Goal: Obtain resource: Download file/media

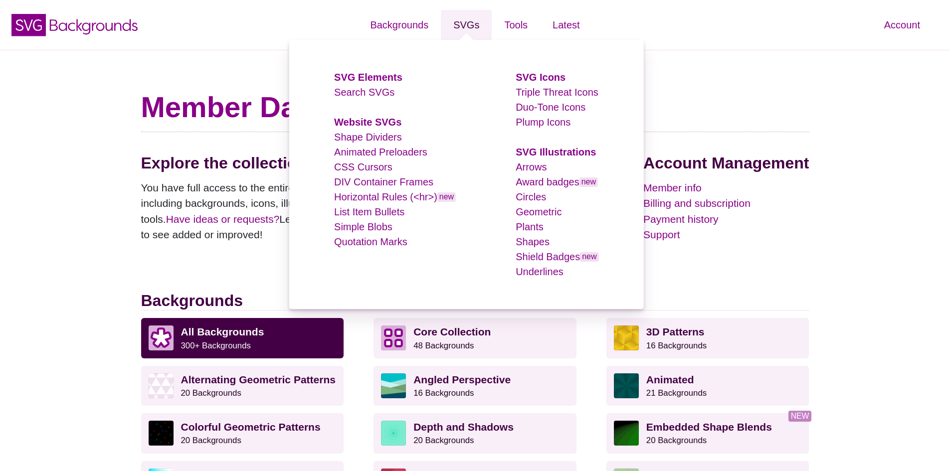
click at [465, 24] on link "SVGs" at bounding box center [466, 25] width 51 height 30
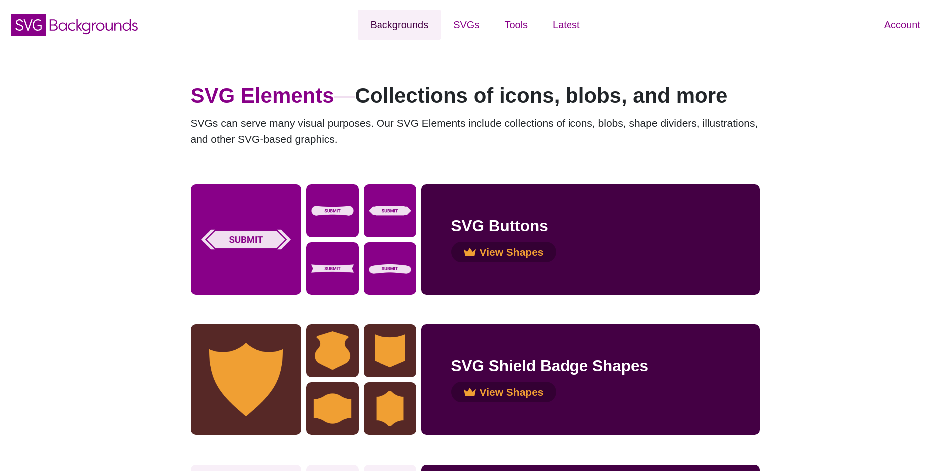
click at [414, 24] on link "Backgrounds" at bounding box center [399, 25] width 83 height 30
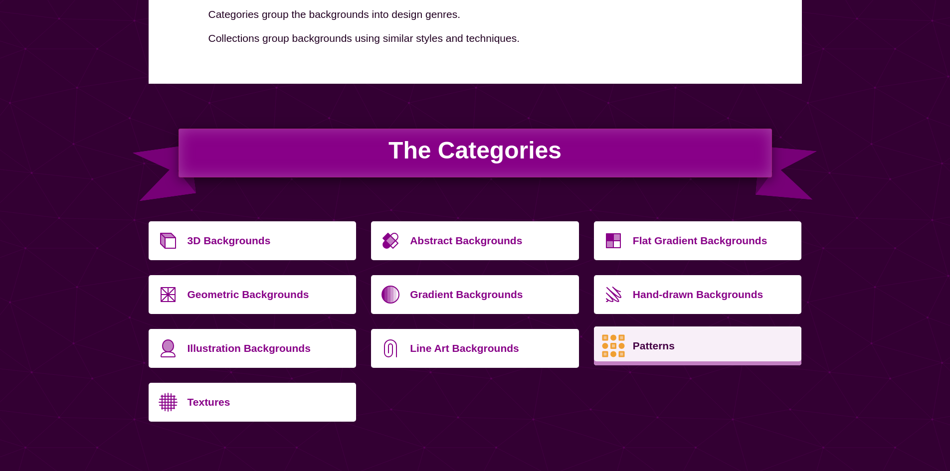
scroll to position [249, 0]
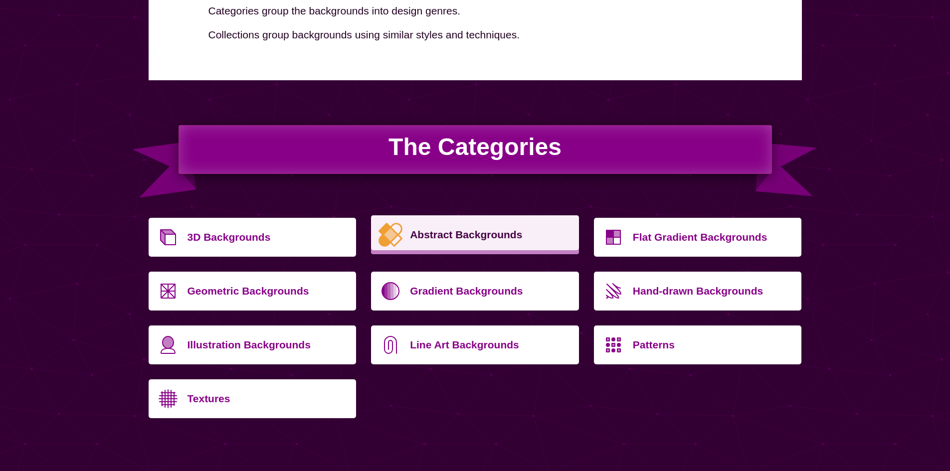
click at [435, 230] on p "Abstract Backgrounds" at bounding box center [491, 235] width 162 height 24
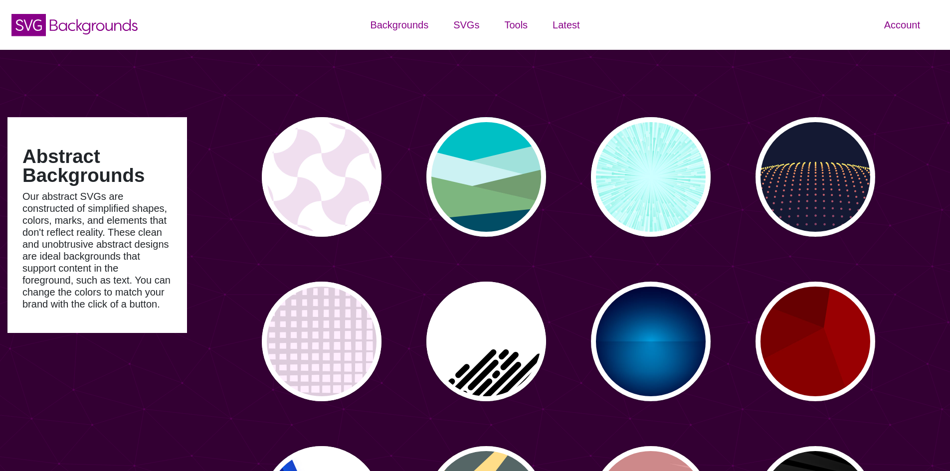
type input "#450057"
click at [810, 26] on div "Account Dashboard Member info Plan and billing Payment history Support Color ma…" at bounding box center [791, 25] width 317 height 50
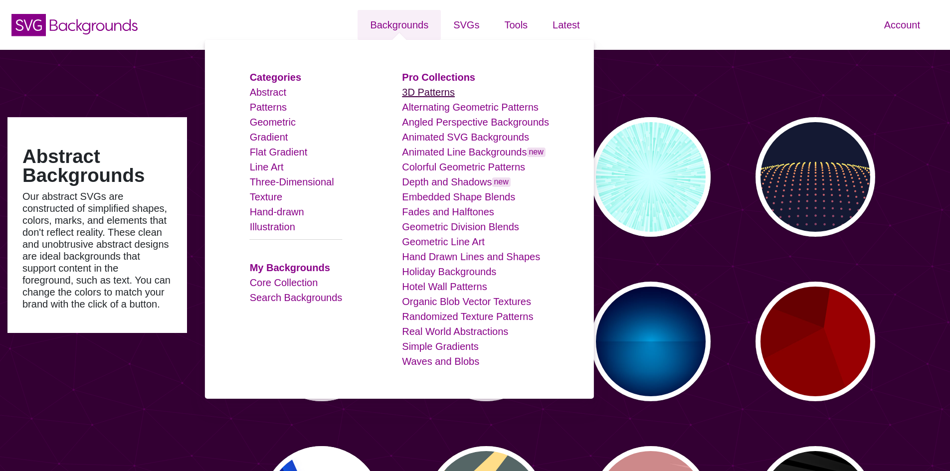
click at [432, 98] on link "3D Patterns" at bounding box center [428, 92] width 53 height 11
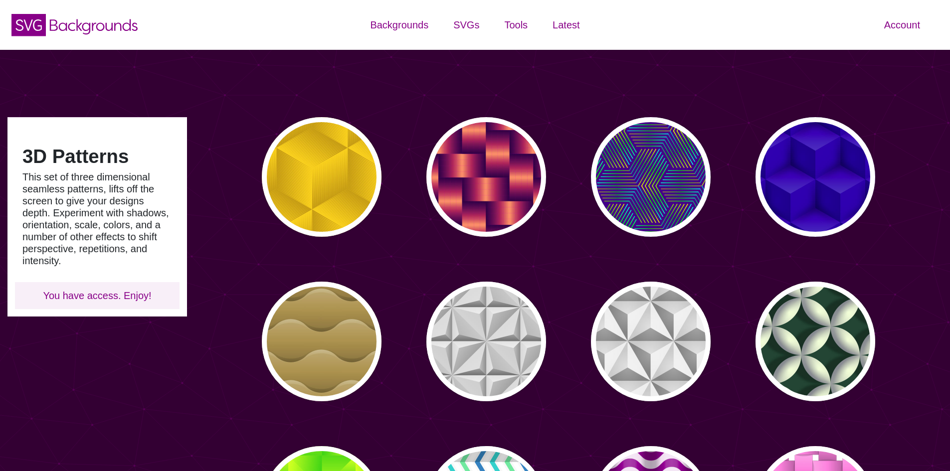
click at [431, 95] on div "3D Patterns This set of three dimensional seamless patterns, lifts off the scre…" at bounding box center [475, 454] width 950 height 808
type input "#450057"
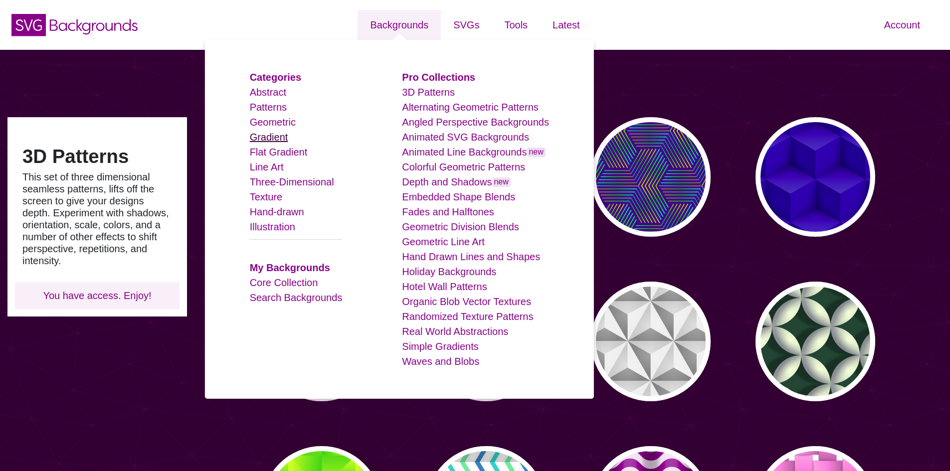
click at [279, 137] on link "Gradient" at bounding box center [269, 137] width 38 height 11
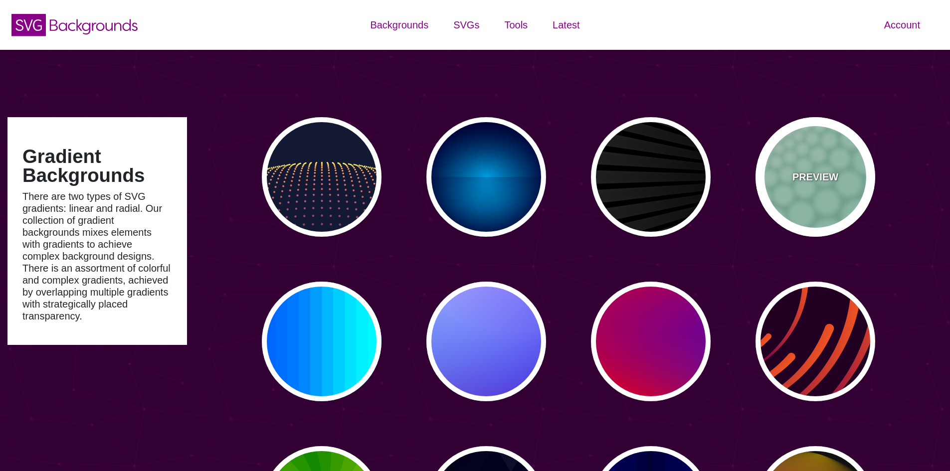
type input "#450057"
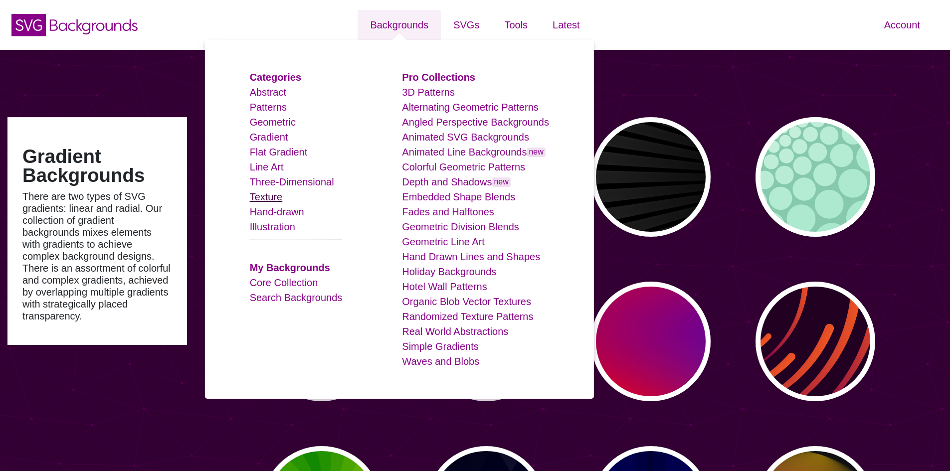
click at [277, 196] on link "Texture" at bounding box center [266, 197] width 33 height 11
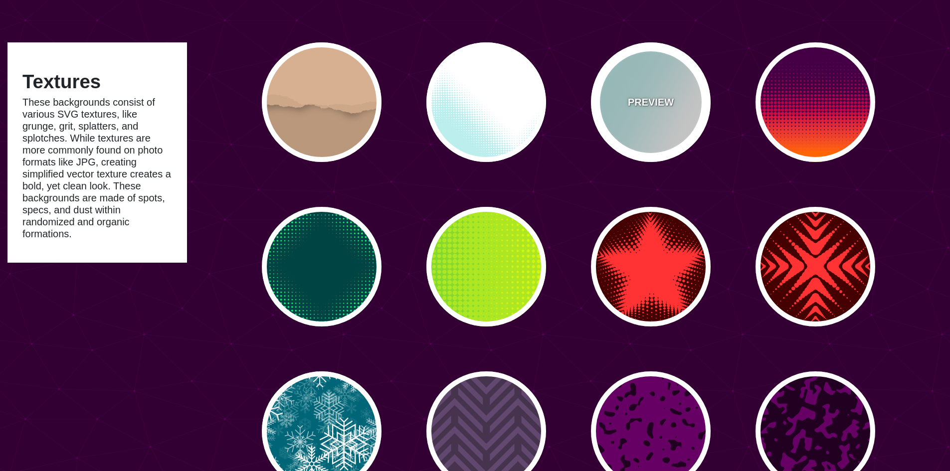
scroll to position [50, 0]
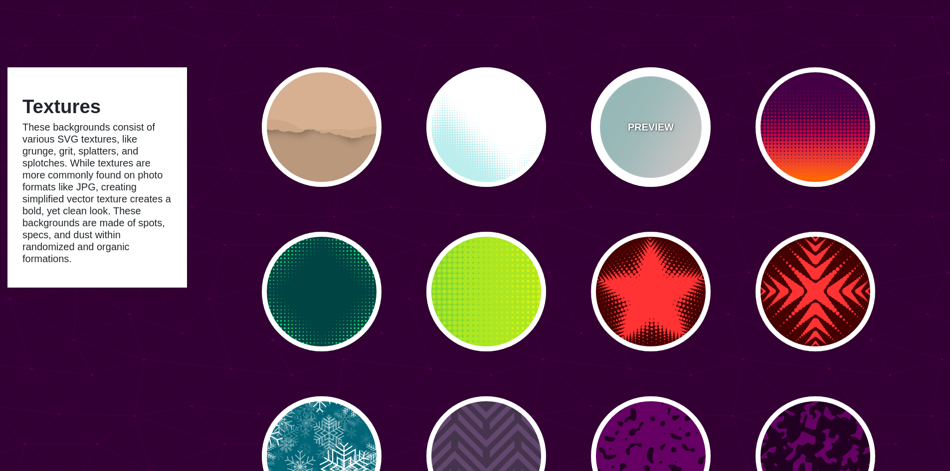
click at [672, 106] on div "PREVIEW" at bounding box center [651, 127] width 120 height 120
type input "#BBEEEE"
type input "0"
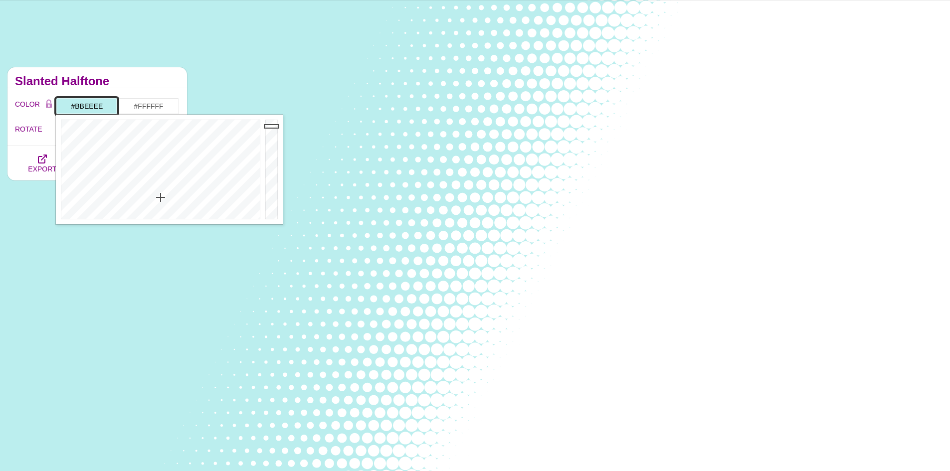
click at [67, 105] on input "#BBEEEE" at bounding box center [87, 106] width 62 height 17
drag, startPoint x: 182, startPoint y: 141, endPoint x: 175, endPoint y: 135, distance: 9.2
click at [175, 135] on div at bounding box center [159, 170] width 207 height 110
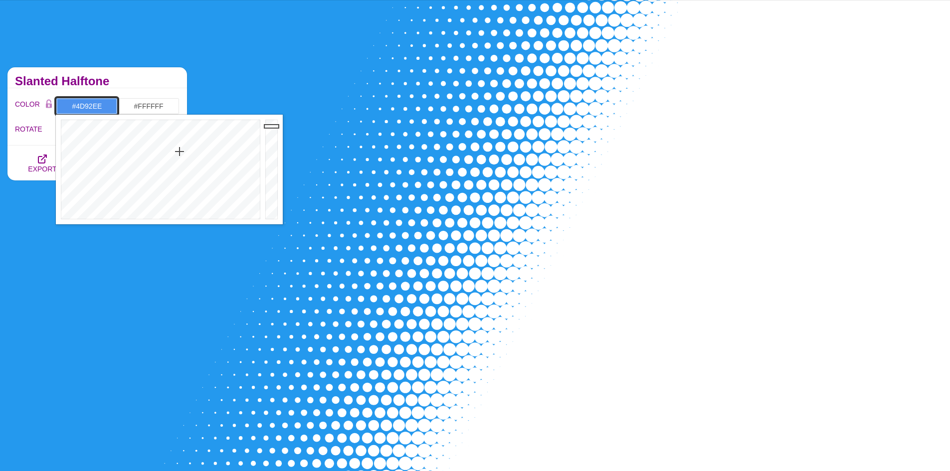
drag, startPoint x: 181, startPoint y: 144, endPoint x: 180, endPoint y: 152, distance: 7.5
click at [180, 152] on div at bounding box center [159, 170] width 207 height 110
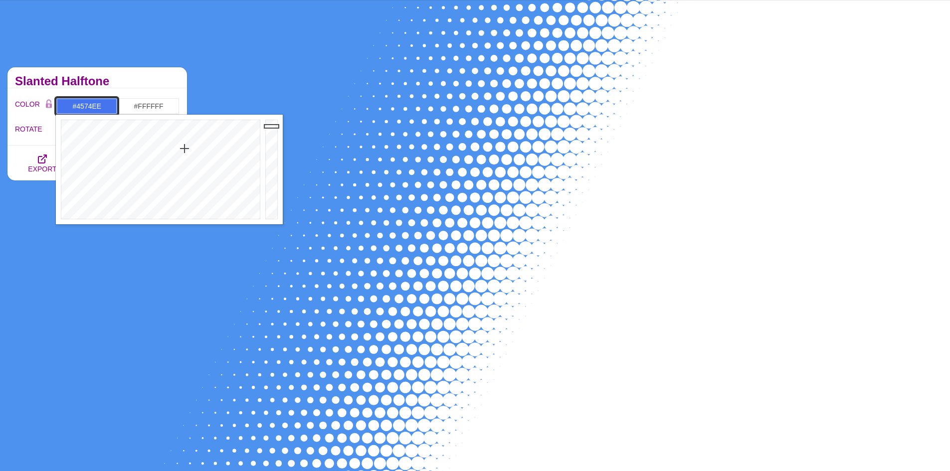
drag, startPoint x: 179, startPoint y: 154, endPoint x: 185, endPoint y: 149, distance: 8.1
click at [185, 149] on div at bounding box center [159, 170] width 207 height 110
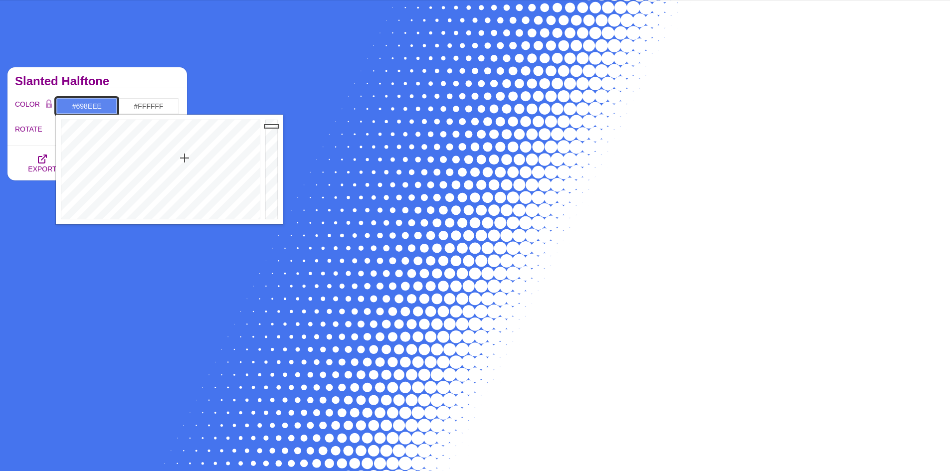
drag, startPoint x: 185, startPoint y: 158, endPoint x: 184, endPoint y: 163, distance: 5.1
click at [184, 164] on div at bounding box center [159, 170] width 207 height 110
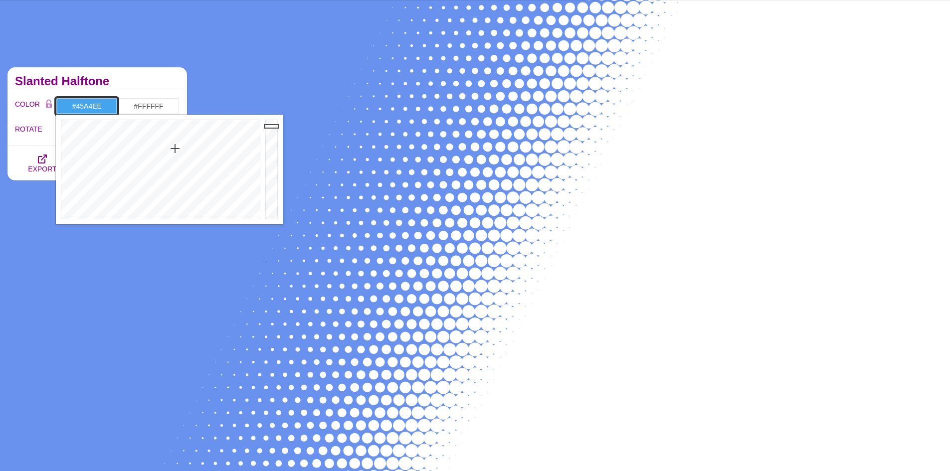
click at [175, 149] on div at bounding box center [159, 170] width 207 height 110
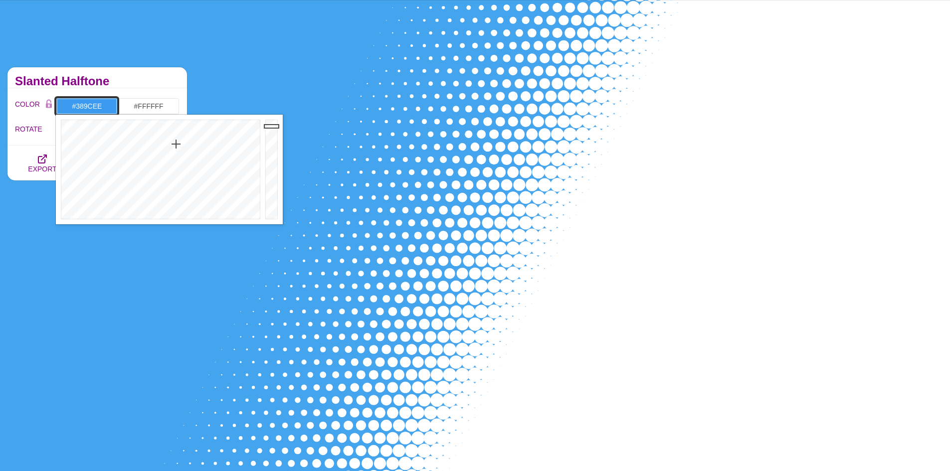
click at [176, 143] on div at bounding box center [159, 170] width 207 height 110
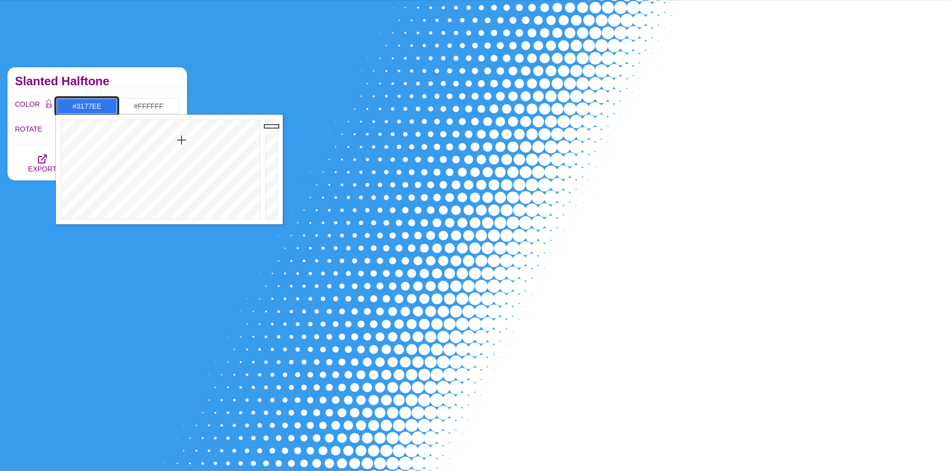
click at [182, 140] on div at bounding box center [159, 170] width 207 height 110
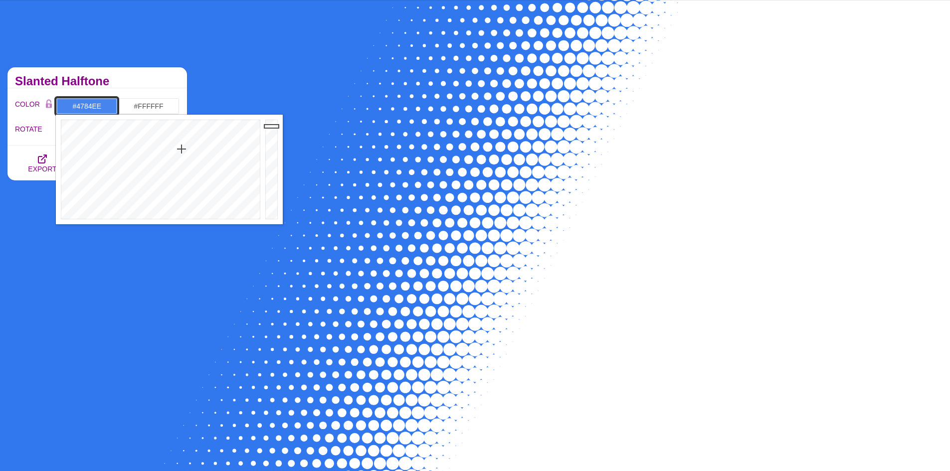
drag, startPoint x: 182, startPoint y: 144, endPoint x: 182, endPoint y: 149, distance: 5.5
click at [182, 149] on div at bounding box center [159, 170] width 207 height 110
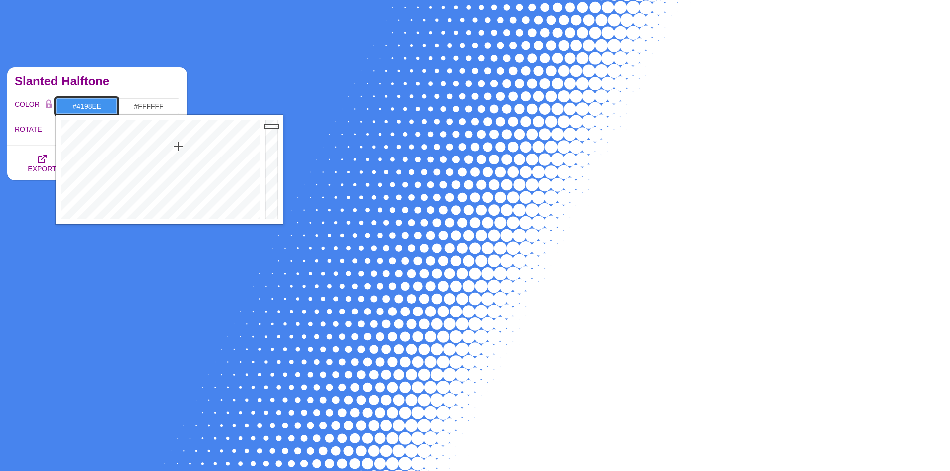
click at [177, 147] on div at bounding box center [159, 170] width 207 height 110
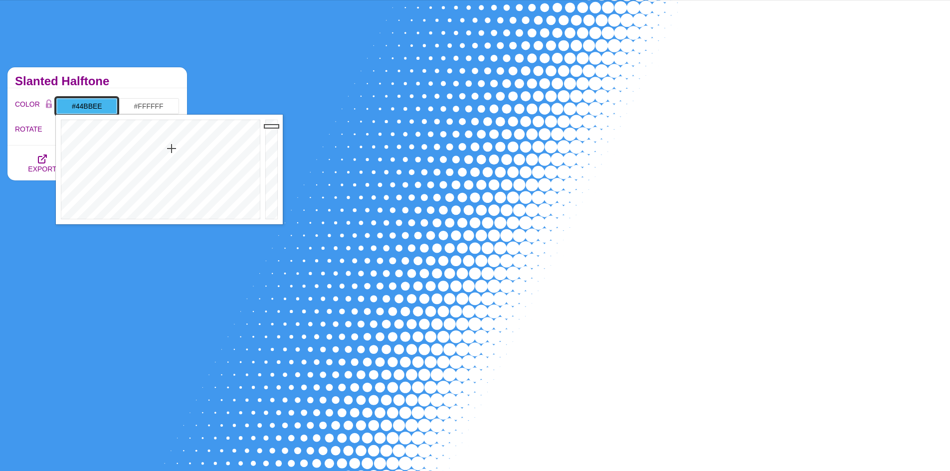
drag, startPoint x: 174, startPoint y: 150, endPoint x: 168, endPoint y: 148, distance: 6.7
click at [170, 148] on div at bounding box center [159, 170] width 207 height 110
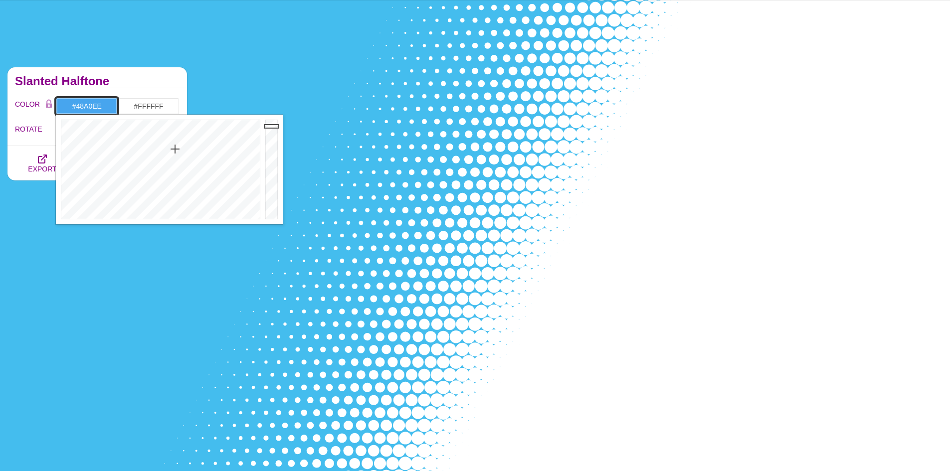
click at [176, 150] on div at bounding box center [159, 170] width 207 height 110
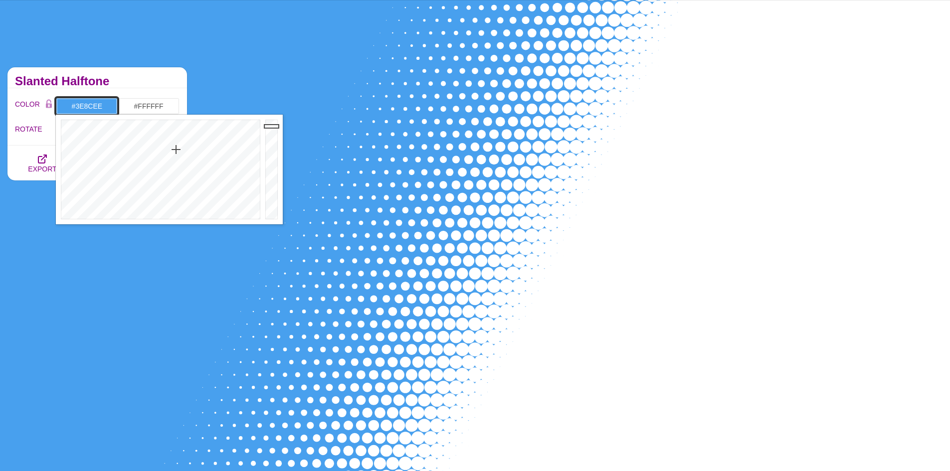
click at [179, 146] on div at bounding box center [159, 170] width 207 height 110
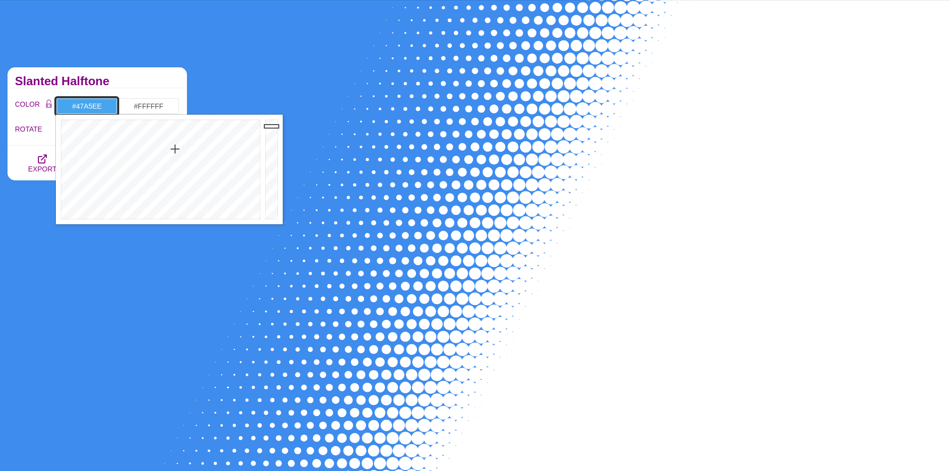
click at [175, 149] on div at bounding box center [159, 170] width 207 height 110
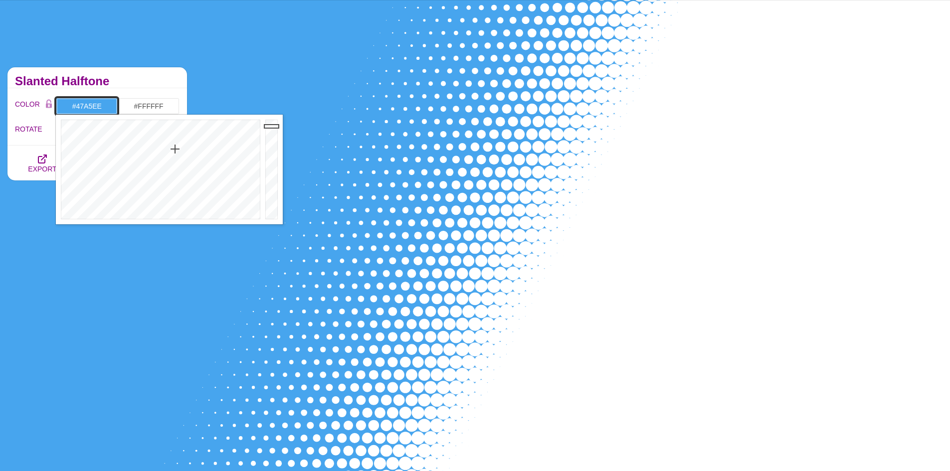
click at [175, 150] on div at bounding box center [159, 170] width 207 height 110
click at [175, 155] on div at bounding box center [159, 170] width 207 height 110
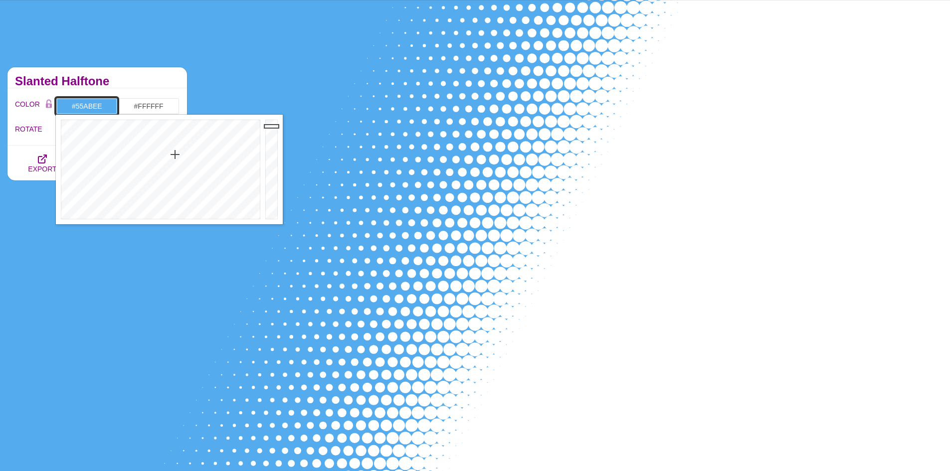
click at [175, 155] on div at bounding box center [159, 170] width 207 height 110
type input "#51B5EE"
click at [173, 154] on div at bounding box center [159, 170] width 207 height 110
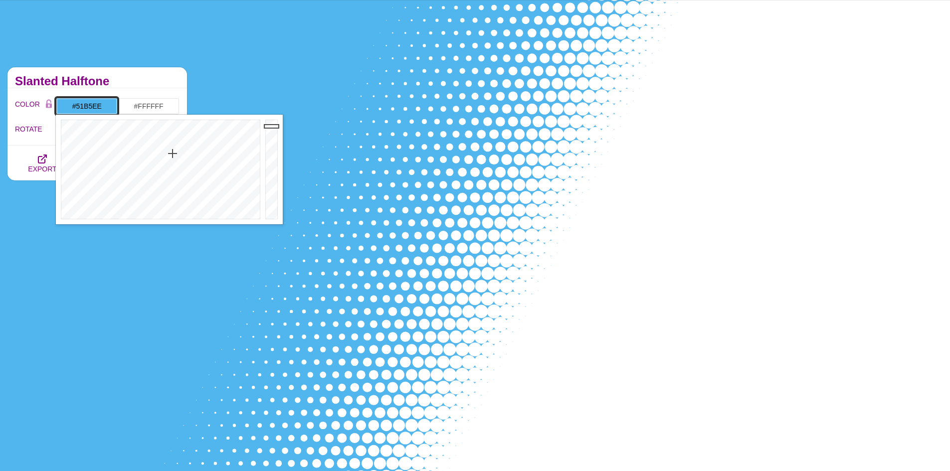
click at [173, 154] on div at bounding box center [159, 170] width 207 height 110
click at [128, 81] on h2 "Slanted Halftone" at bounding box center [97, 81] width 165 height 8
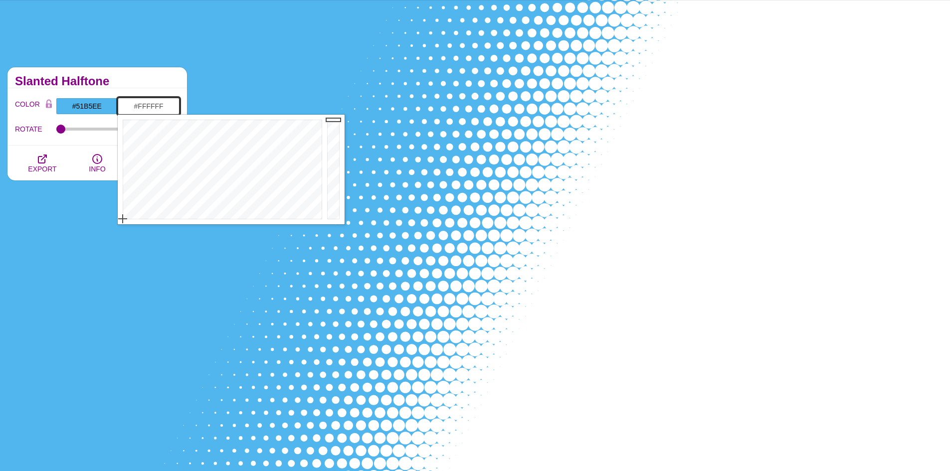
click at [127, 106] on input "#FFFFFF" at bounding box center [149, 106] width 62 height 17
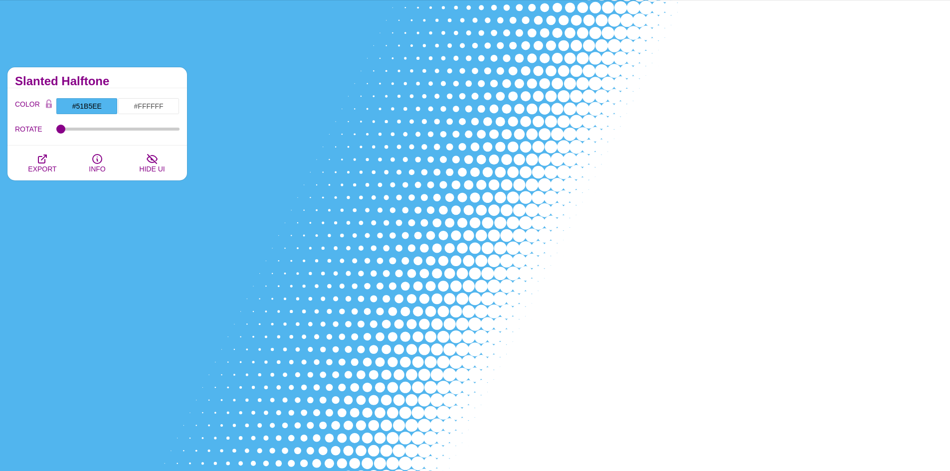
click at [133, 80] on h2 "Slanted Halftone" at bounding box center [97, 81] width 165 height 8
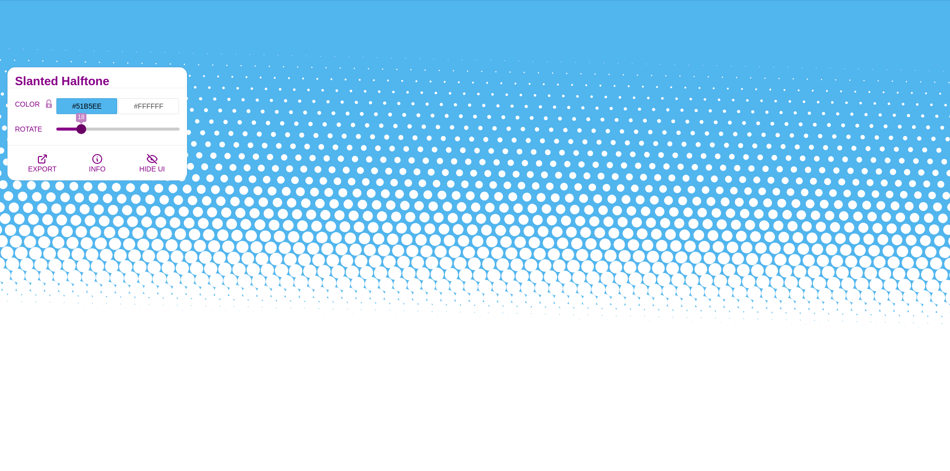
drag, startPoint x: 62, startPoint y: 129, endPoint x: 81, endPoint y: 168, distance: 43.3
click at [81, 131] on input "ROTATE" at bounding box center [118, 129] width 124 height 4
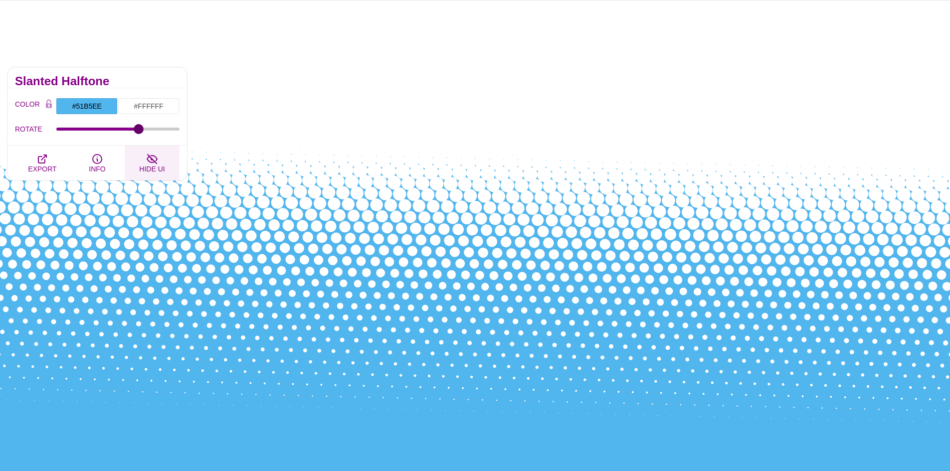
drag, startPoint x: 81, startPoint y: 130, endPoint x: 137, endPoint y: 154, distance: 60.8
type input "68"
click at [138, 131] on input "ROTATE" at bounding box center [118, 129] width 124 height 4
click at [129, 105] on input "#FFFFFF" at bounding box center [149, 106] width 62 height 17
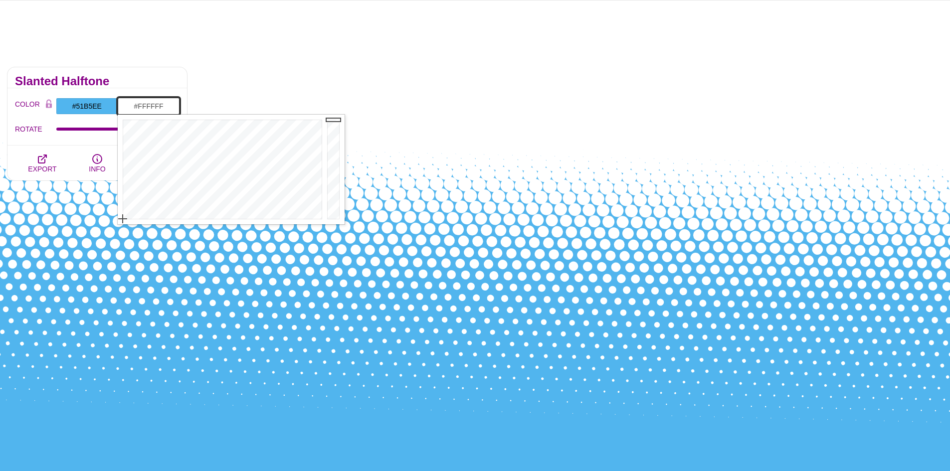
drag, startPoint x: 168, startPoint y: 103, endPoint x: 134, endPoint y: 103, distance: 33.9
click at [134, 103] on input "#FFFFFF" at bounding box center [149, 106] width 62 height 17
paste input "56A3D7"
type input "#56A3D7"
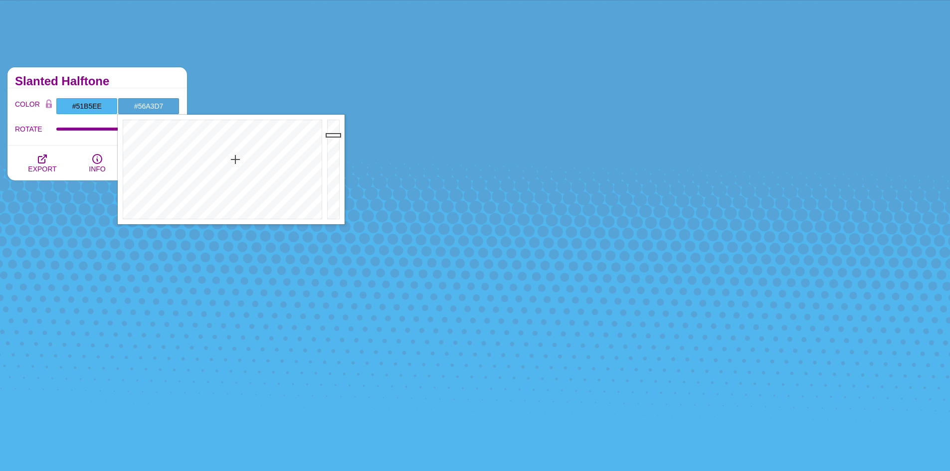
click at [128, 77] on h2 "Slanted Halftone" at bounding box center [97, 81] width 165 height 8
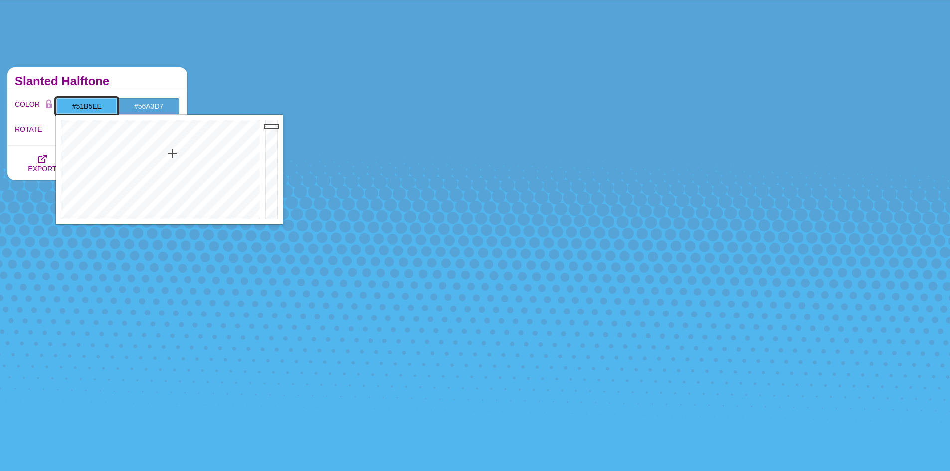
click at [108, 108] on input "#51B5EE" at bounding box center [87, 106] width 62 height 17
drag, startPoint x: 173, startPoint y: 155, endPoint x: 188, endPoint y: 142, distance: 19.1
click at [188, 142] on div at bounding box center [159, 170] width 207 height 110
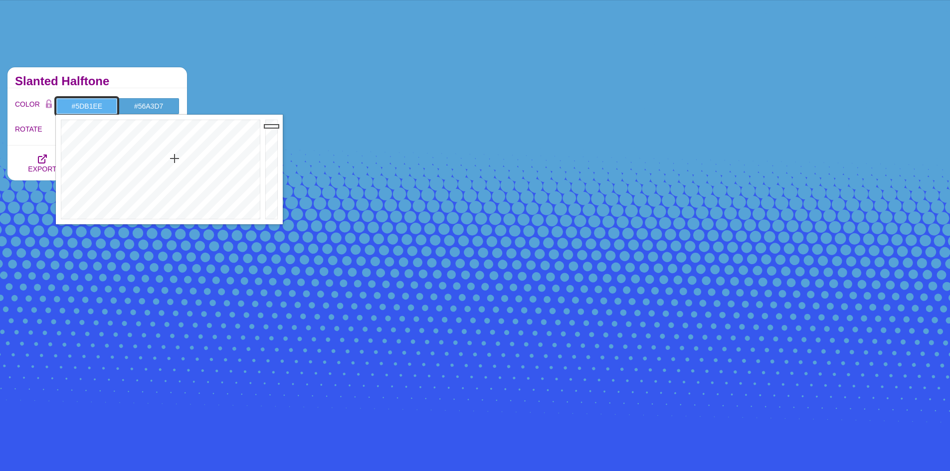
drag, startPoint x: 185, startPoint y: 142, endPoint x: 175, endPoint y: 159, distance: 19.2
click at [175, 159] on div at bounding box center [159, 170] width 207 height 110
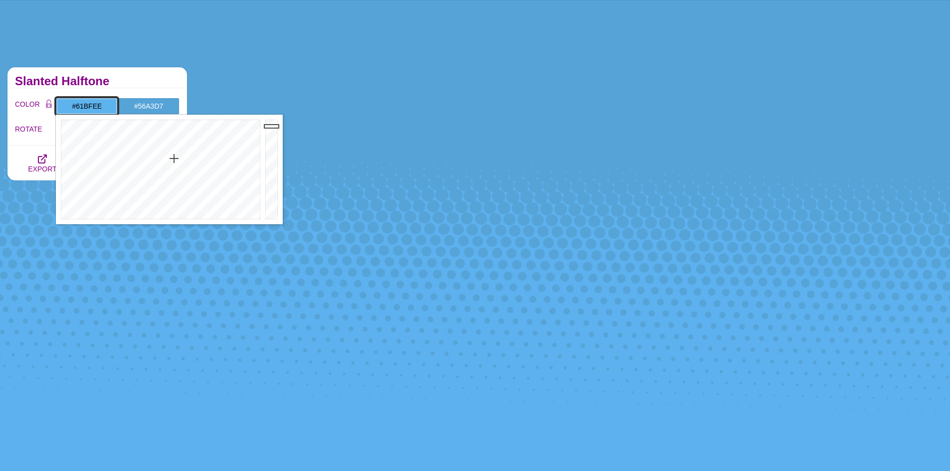
type input "#61C1EE"
click at [171, 160] on div at bounding box center [159, 170] width 207 height 110
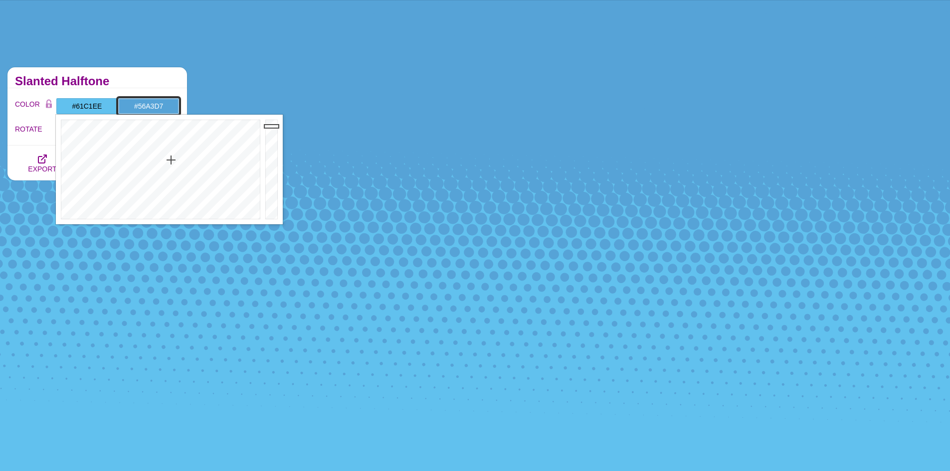
click at [127, 109] on input "#56A3D7" at bounding box center [149, 106] width 62 height 17
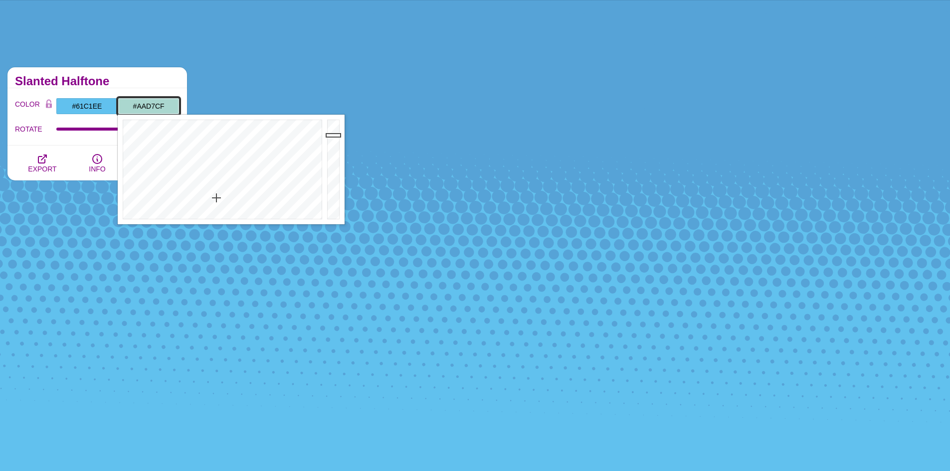
drag, startPoint x: 231, startPoint y: 168, endPoint x: 216, endPoint y: 198, distance: 33.7
click at [216, 198] on div at bounding box center [221, 170] width 207 height 110
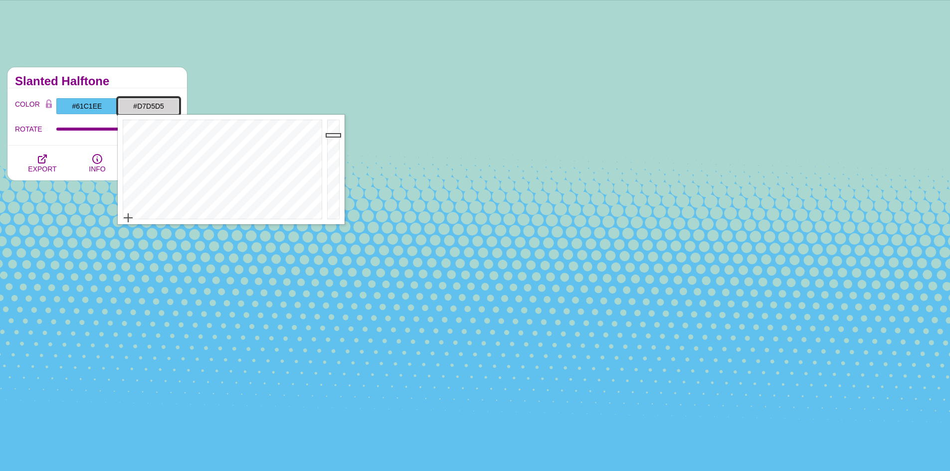
drag, startPoint x: 217, startPoint y: 198, endPoint x: 128, endPoint y: 218, distance: 91.0
click at [128, 218] on div at bounding box center [221, 170] width 207 height 110
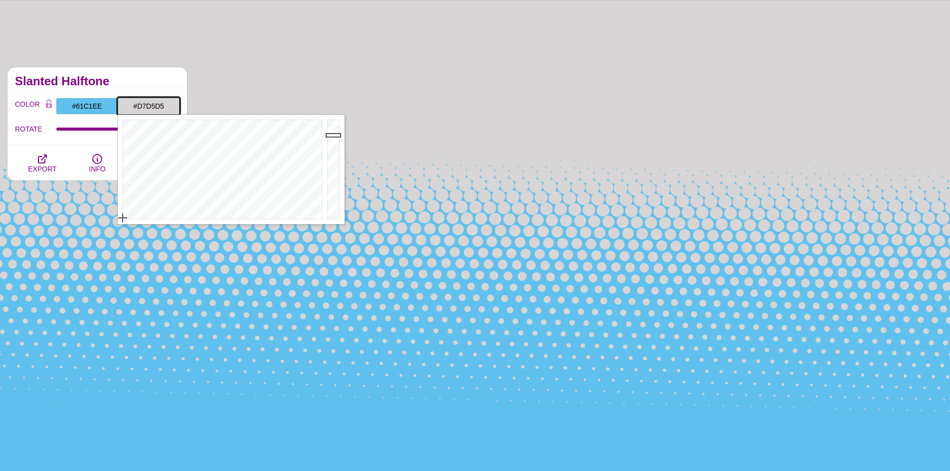
drag, startPoint x: 128, startPoint y: 218, endPoint x: 107, endPoint y: 218, distance: 21.4
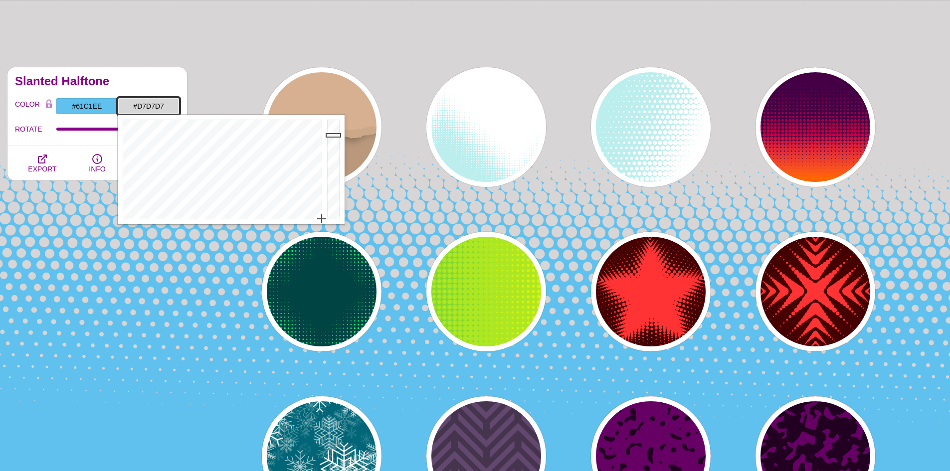
drag, startPoint x: 302, startPoint y: 217, endPoint x: 331, endPoint y: 225, distance: 30.4
drag, startPoint x: 333, startPoint y: 133, endPoint x: 333, endPoint y: 118, distance: 15.5
click at [333, 118] on div at bounding box center [335, 170] width 20 height 110
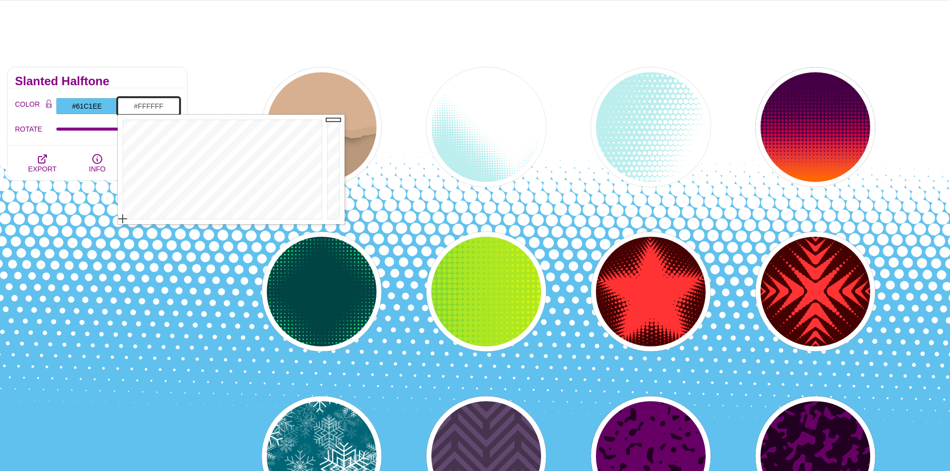
drag, startPoint x: 123, startPoint y: 217, endPoint x: 114, endPoint y: 223, distance: 11.5
click at [337, 119] on div at bounding box center [335, 170] width 20 height 110
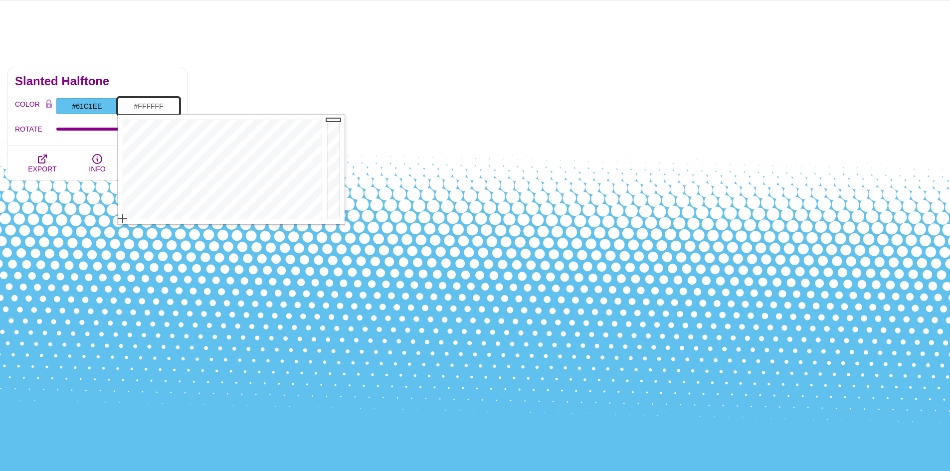
click at [165, 105] on input "#FFFFFF" at bounding box center [149, 106] width 62 height 17
drag, startPoint x: 169, startPoint y: 106, endPoint x: 129, endPoint y: 107, distance: 39.4
click at [129, 107] on input "#FFFFFF" at bounding box center [149, 106] width 62 height 17
paste input "AFAFA"
type input "#FAFAFA"
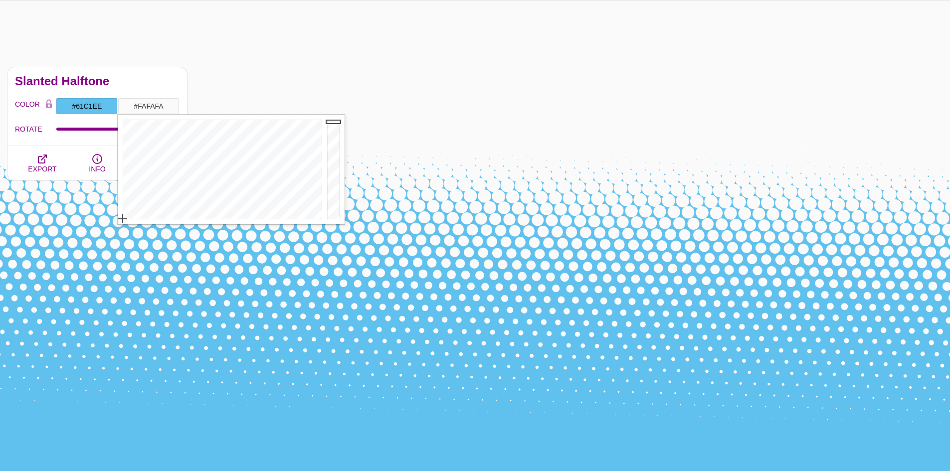
click at [146, 76] on div "Slanted Halftone" at bounding box center [97, 77] width 180 height 21
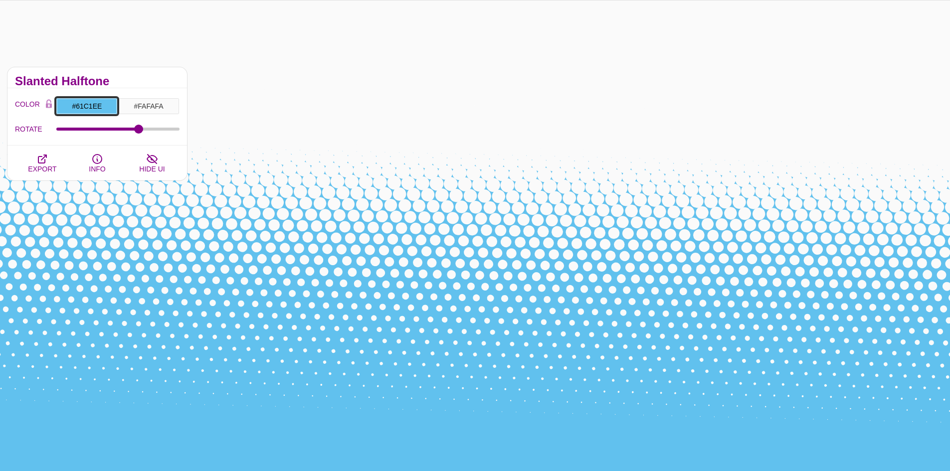
click at [66, 110] on input "#61C1EE" at bounding box center [87, 106] width 62 height 17
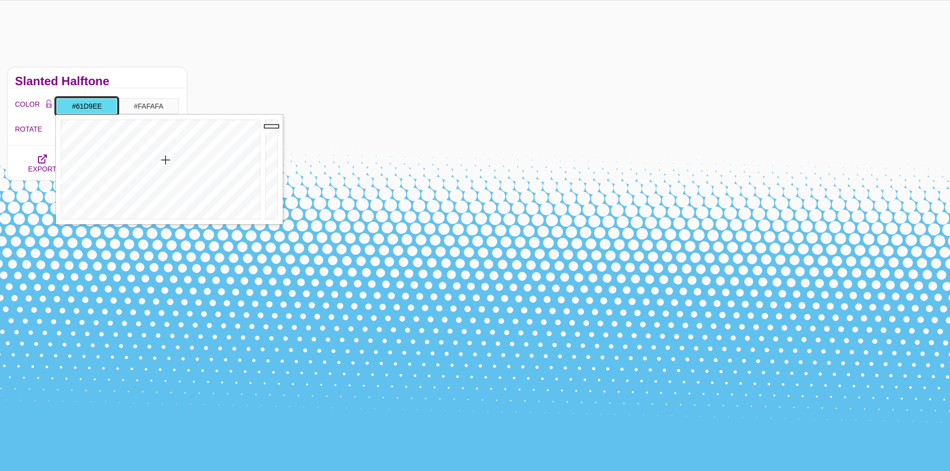
drag, startPoint x: 170, startPoint y: 161, endPoint x: 165, endPoint y: 160, distance: 5.1
click at [165, 160] on div at bounding box center [159, 170] width 207 height 110
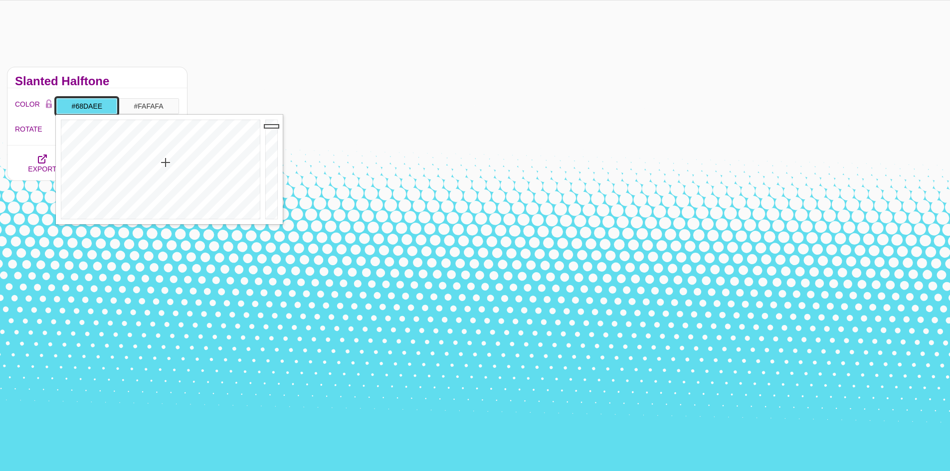
click at [166, 163] on div at bounding box center [159, 170] width 207 height 110
click at [167, 161] on div at bounding box center [159, 170] width 207 height 110
click at [167, 159] on div at bounding box center [159, 170] width 207 height 110
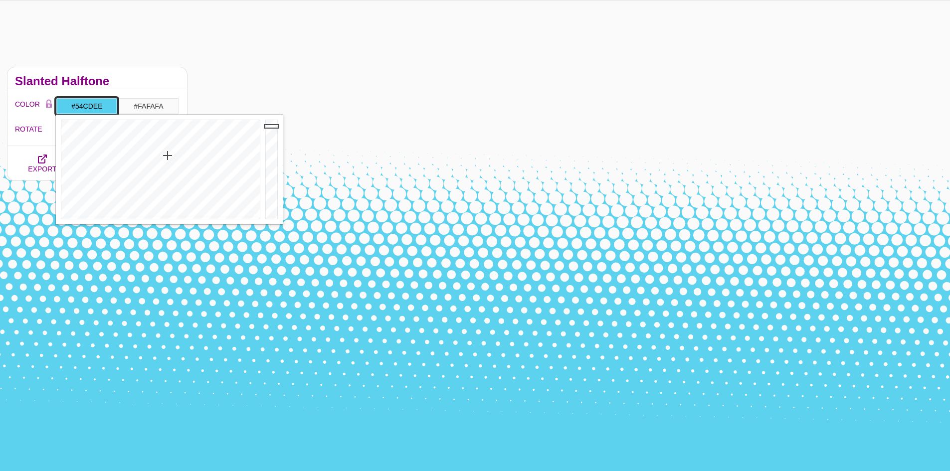
click at [168, 155] on div at bounding box center [159, 170] width 207 height 110
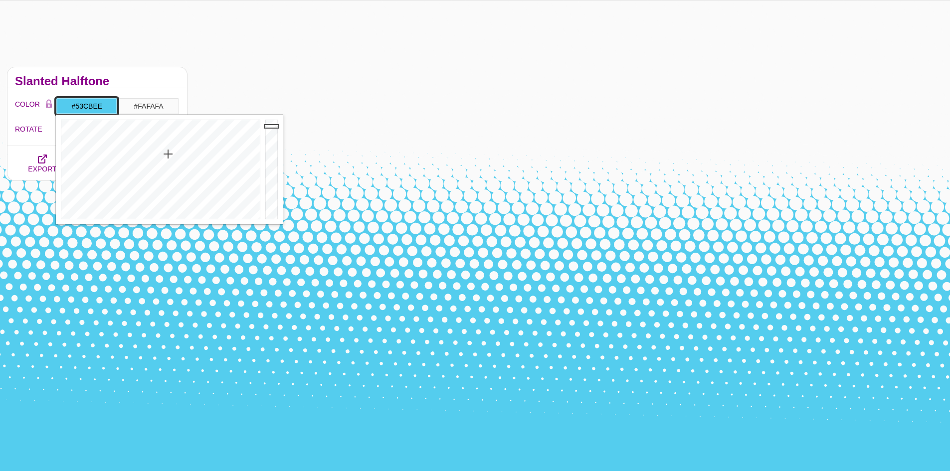
click at [168, 154] on div at bounding box center [159, 170] width 207 height 110
click at [171, 158] on div at bounding box center [159, 170] width 207 height 110
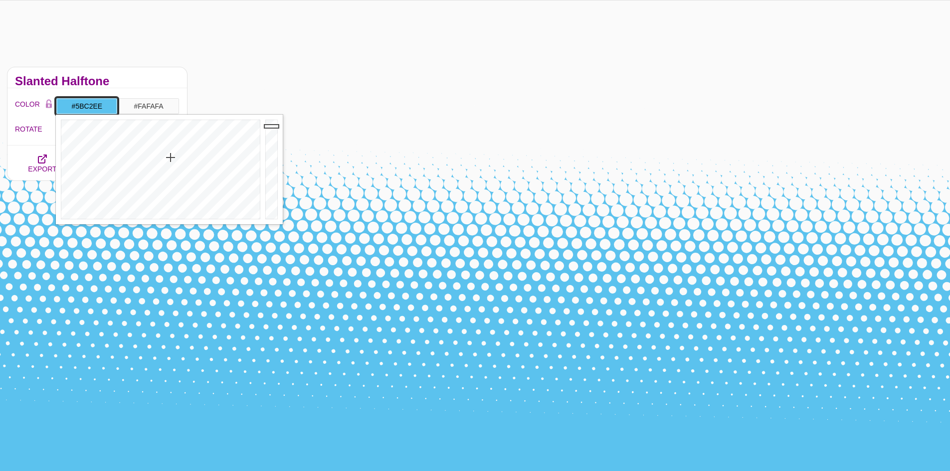
click at [171, 158] on div at bounding box center [159, 170] width 207 height 110
click at [168, 158] on div at bounding box center [159, 170] width 207 height 110
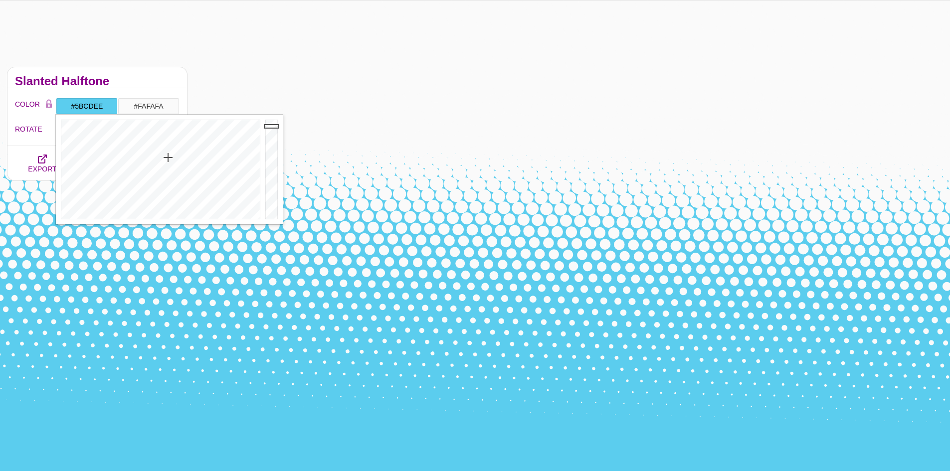
click at [151, 85] on h2 "Slanted Halftone" at bounding box center [97, 81] width 165 height 8
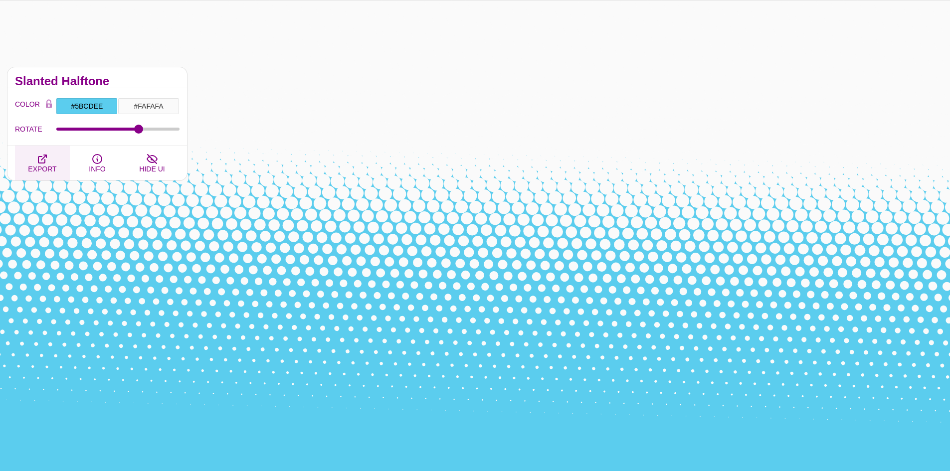
click at [46, 162] on icon "button" at bounding box center [42, 159] width 12 height 12
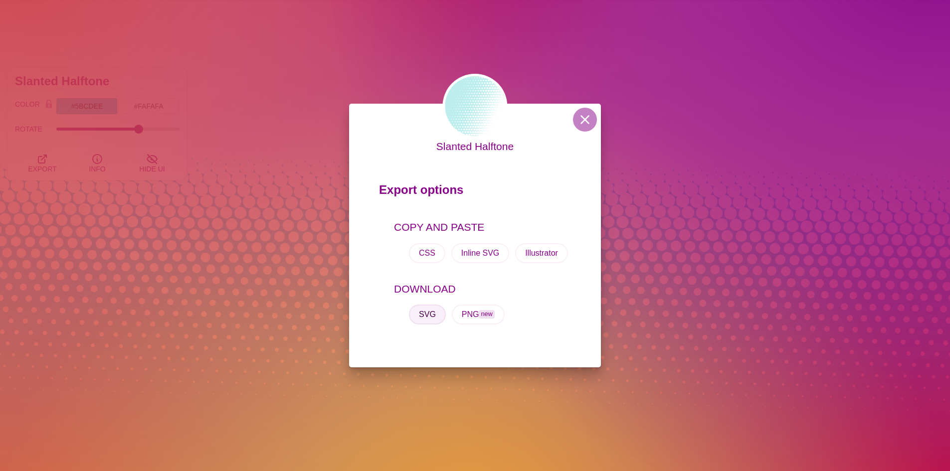
click at [425, 315] on button "SVG" at bounding box center [427, 315] width 37 height 20
click at [859, 89] on div "Slanted Halftone Export options COPY AND PASTE CSS Inline SVG Illustrator DOWNL…" at bounding box center [475, 235] width 950 height 471
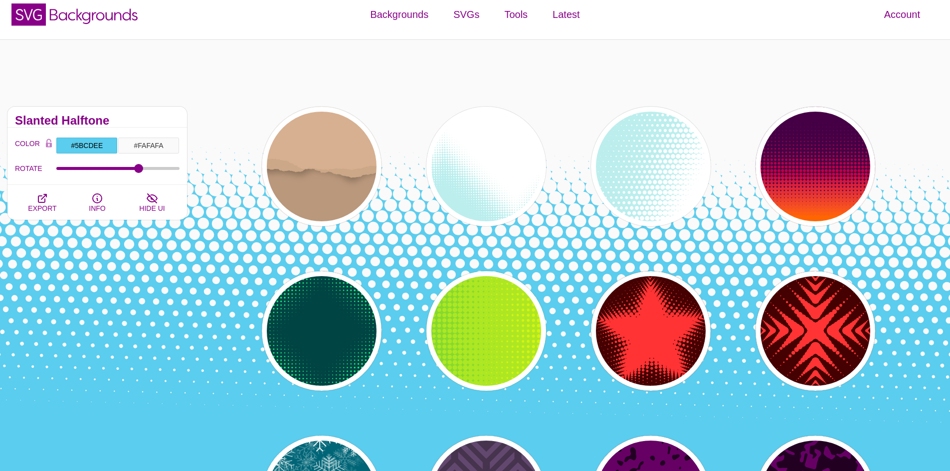
scroll to position [0, 0]
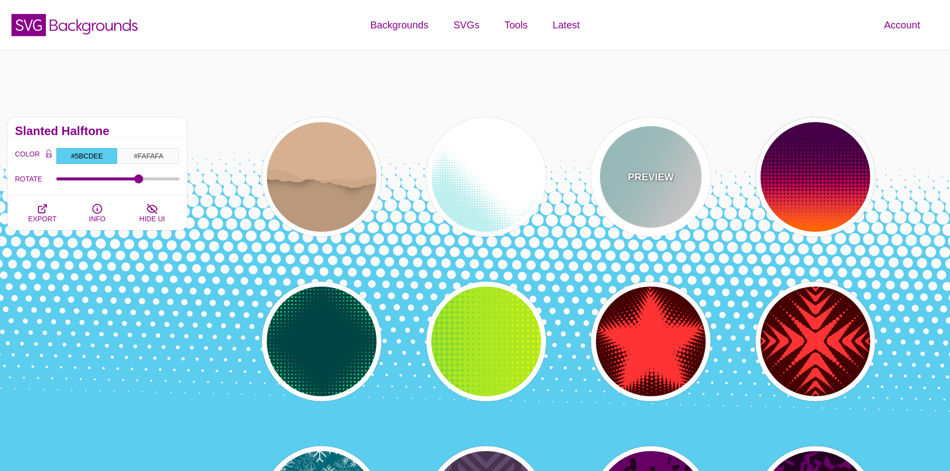
click at [629, 160] on div "PREVIEW" at bounding box center [651, 177] width 120 height 120
type input "#BBEEEE"
type input "#FFFFFF"
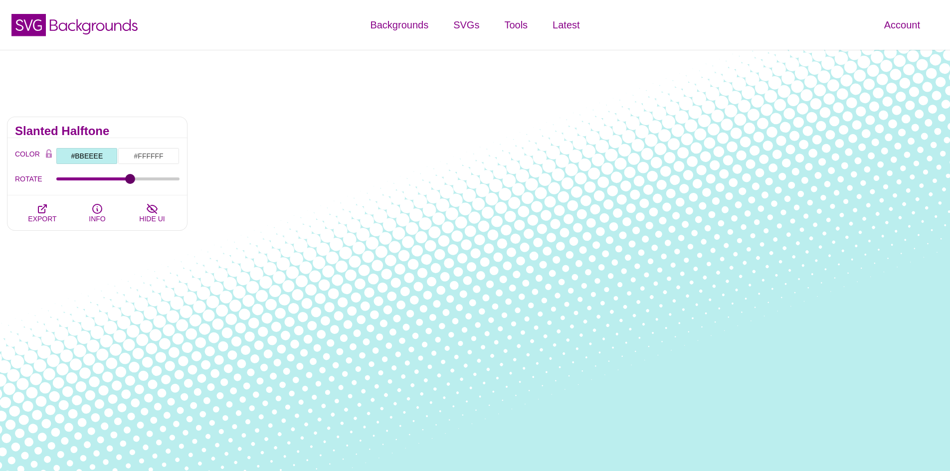
drag, startPoint x: 60, startPoint y: 181, endPoint x: 103, endPoint y: 190, distance: 43.8
type input "61"
click at [131, 181] on input "ROTATE" at bounding box center [118, 179] width 124 height 4
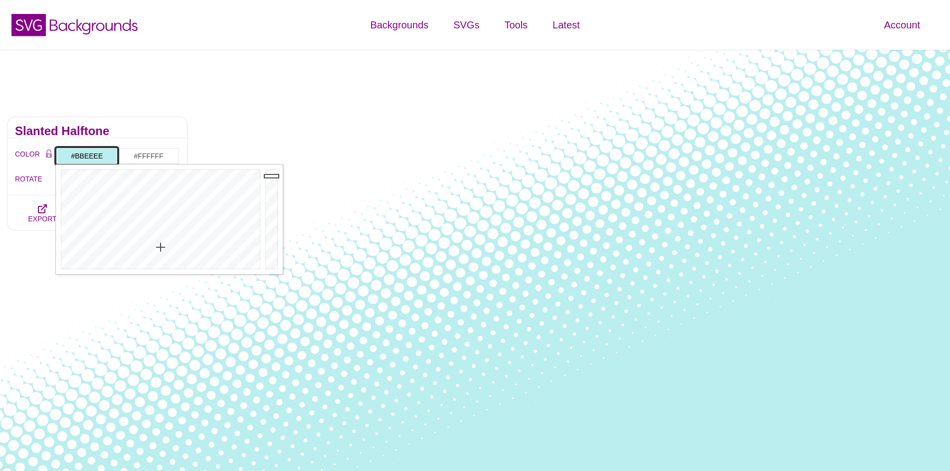
click at [104, 157] on input "#BBEEEE" at bounding box center [87, 156] width 62 height 17
click at [179, 194] on div at bounding box center [159, 220] width 207 height 110
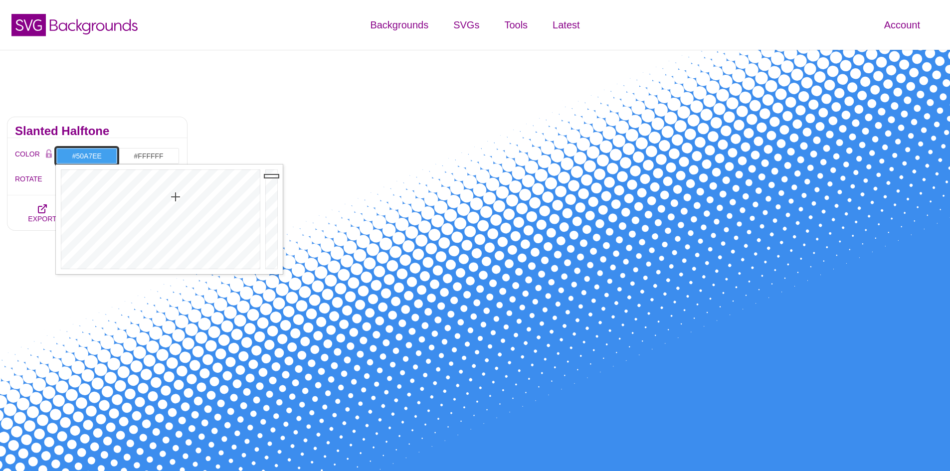
drag, startPoint x: 176, startPoint y: 197, endPoint x: 176, endPoint y: 203, distance: 6.0
click at [176, 203] on div at bounding box center [159, 220] width 207 height 110
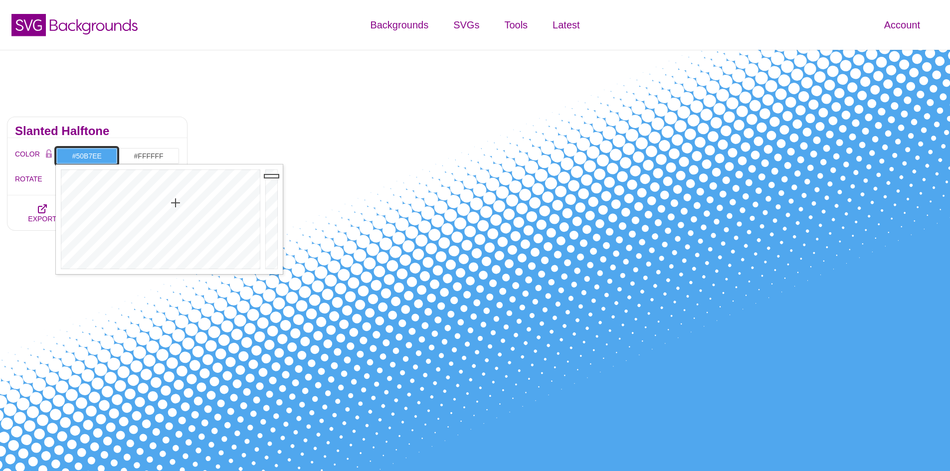
click at [172, 203] on div at bounding box center [159, 220] width 207 height 110
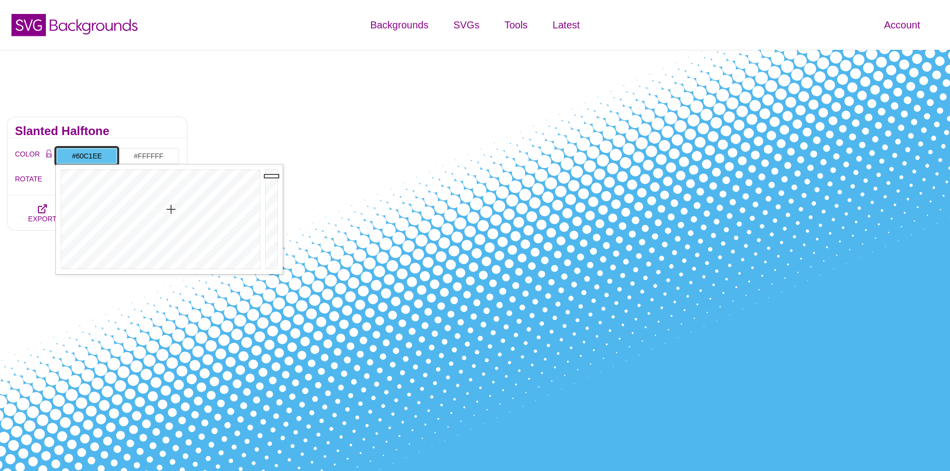
click at [171, 209] on div at bounding box center [159, 220] width 207 height 110
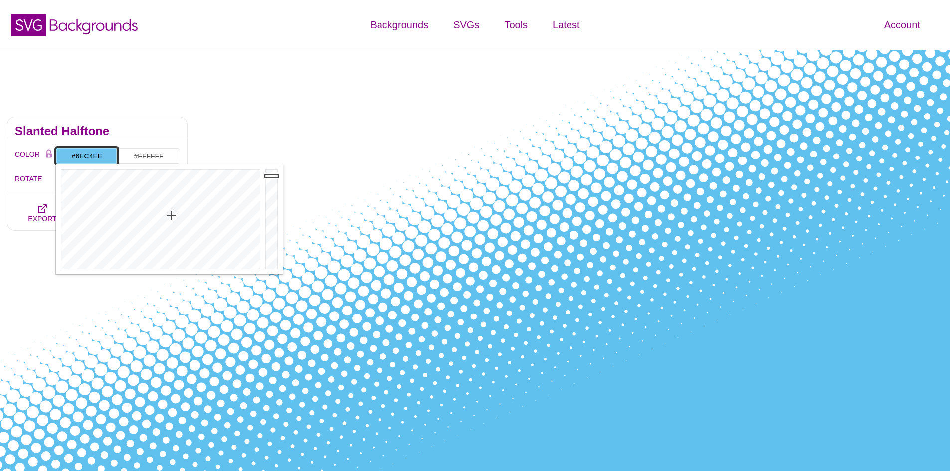
click at [172, 215] on div at bounding box center [159, 220] width 207 height 110
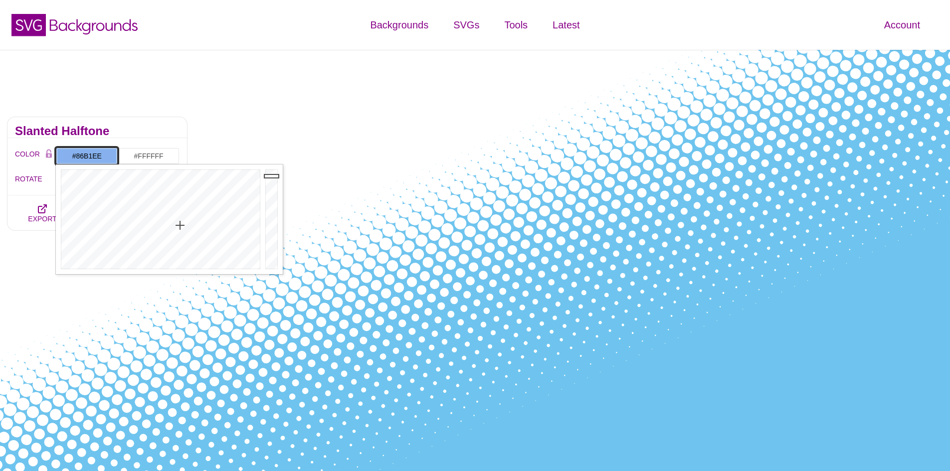
click at [180, 225] on div at bounding box center [159, 220] width 207 height 110
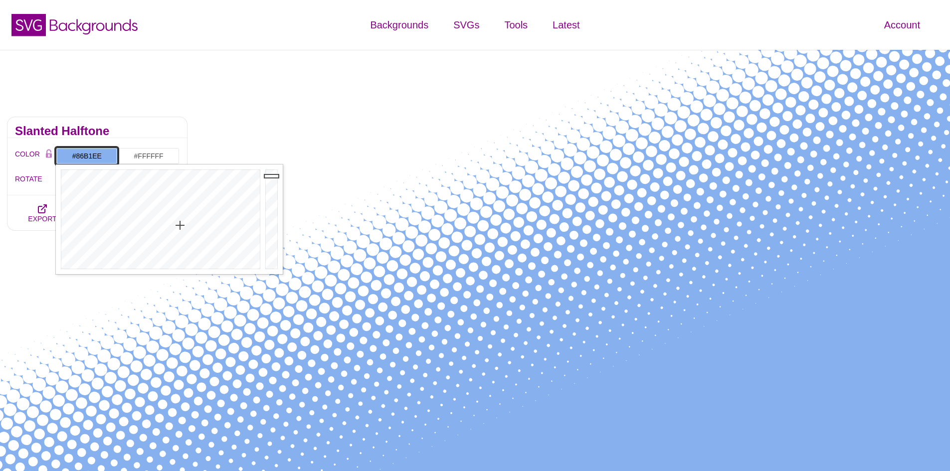
drag, startPoint x: 105, startPoint y: 155, endPoint x: 65, endPoint y: 156, distance: 39.4
click at [65, 156] on input "#86B1EE" at bounding box center [87, 156] width 62 height 17
paste input "56A3D7;"
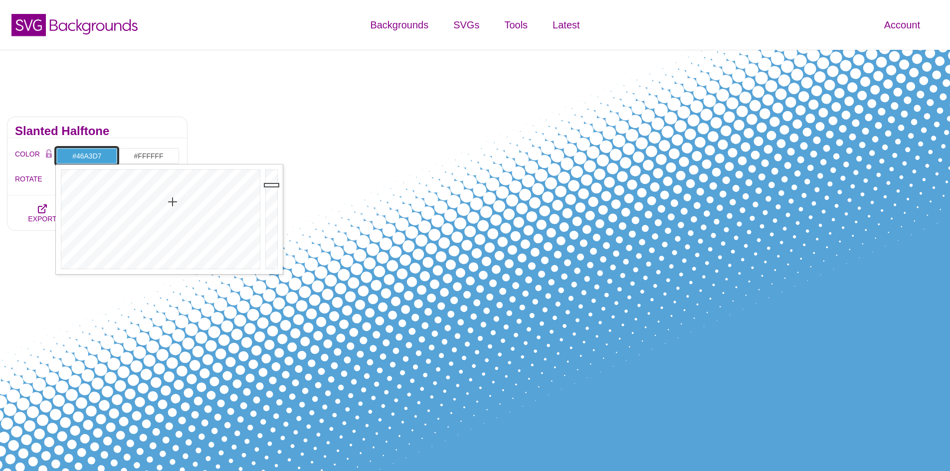
click at [173, 202] on div at bounding box center [159, 220] width 207 height 110
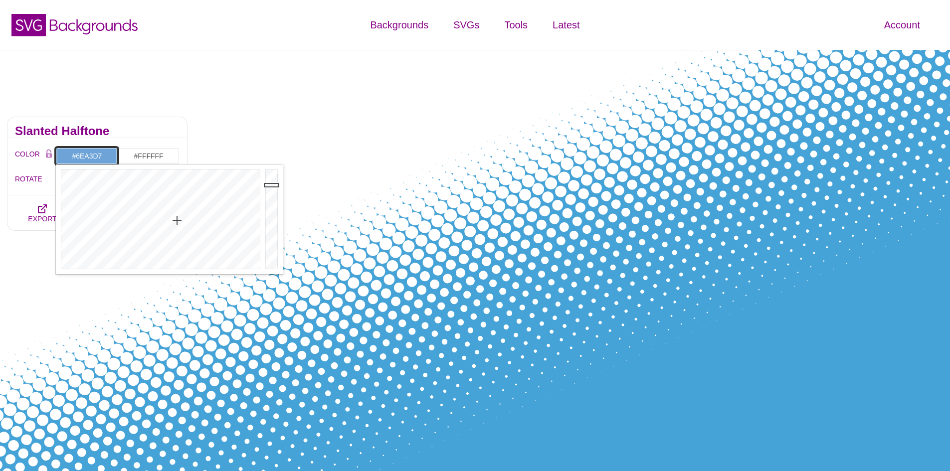
drag, startPoint x: 173, startPoint y: 206, endPoint x: 177, endPoint y: 220, distance: 15.0
click at [177, 220] on div at bounding box center [159, 220] width 207 height 110
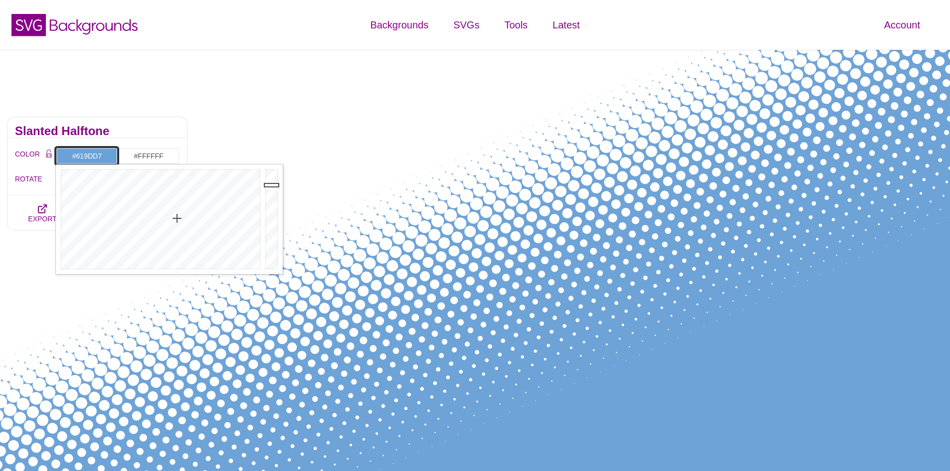
drag, startPoint x: 177, startPoint y: 221, endPoint x: 177, endPoint y: 214, distance: 6.5
click at [177, 214] on div at bounding box center [159, 220] width 207 height 110
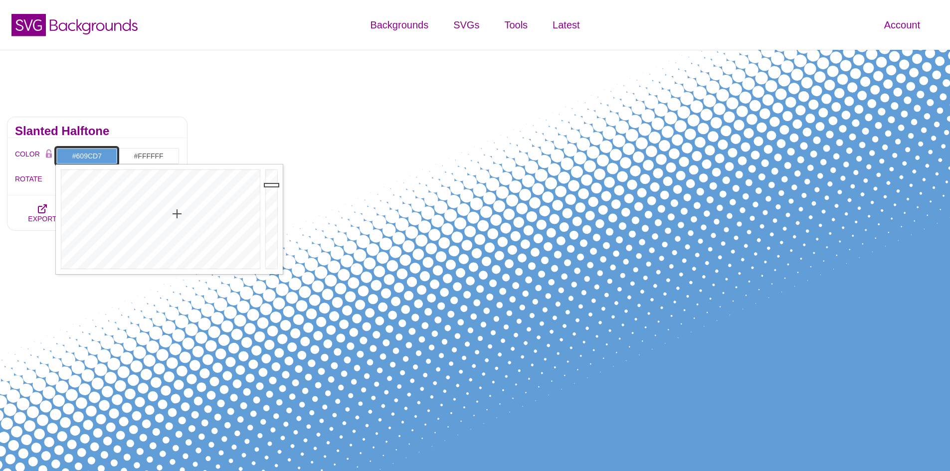
click at [177, 214] on div at bounding box center [159, 220] width 207 height 110
drag, startPoint x: 178, startPoint y: 218, endPoint x: 179, endPoint y: 224, distance: 6.2
click at [179, 224] on div at bounding box center [159, 220] width 207 height 110
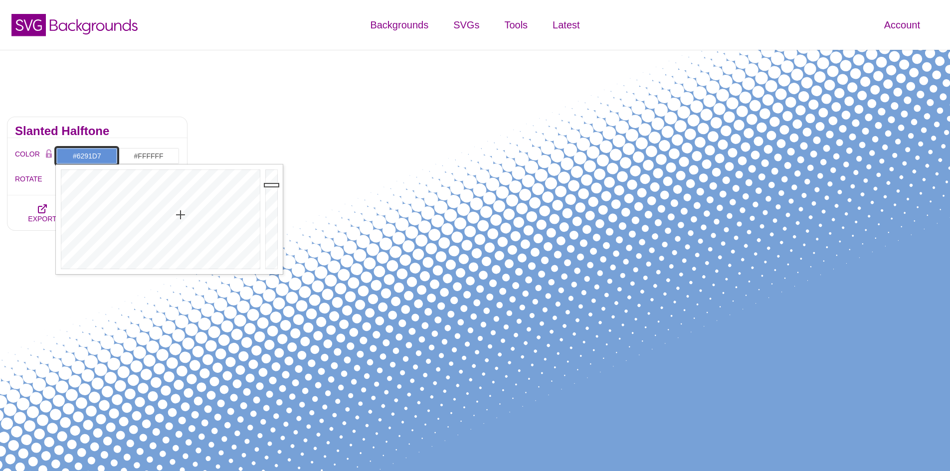
drag, startPoint x: 179, startPoint y: 221, endPoint x: 181, endPoint y: 215, distance: 6.2
click at [181, 215] on div at bounding box center [159, 220] width 207 height 110
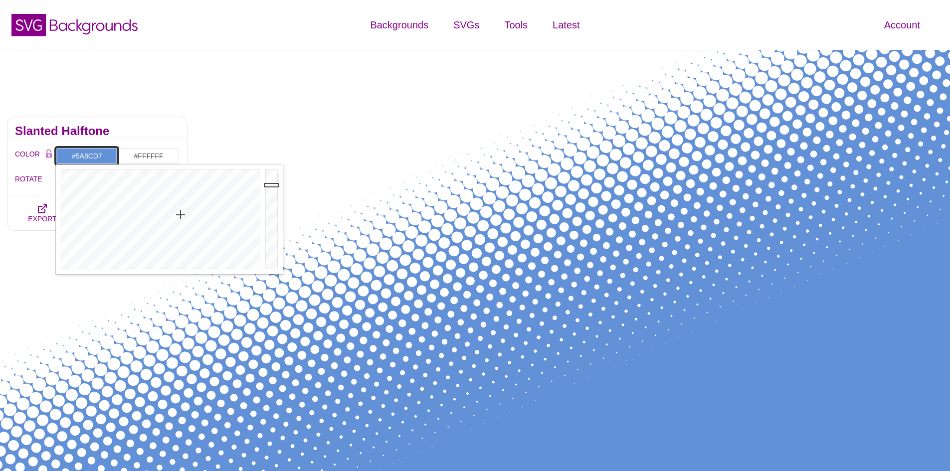
click at [181, 211] on div at bounding box center [159, 220] width 207 height 110
click at [181, 212] on div at bounding box center [159, 220] width 207 height 110
click at [113, 158] on input "#5D8ED7" at bounding box center [87, 156] width 62 height 17
drag, startPoint x: 106, startPoint y: 158, endPoint x: 56, endPoint y: 157, distance: 49.4
click at [56, 157] on input "#5D8ED7" at bounding box center [87, 156] width 62 height 17
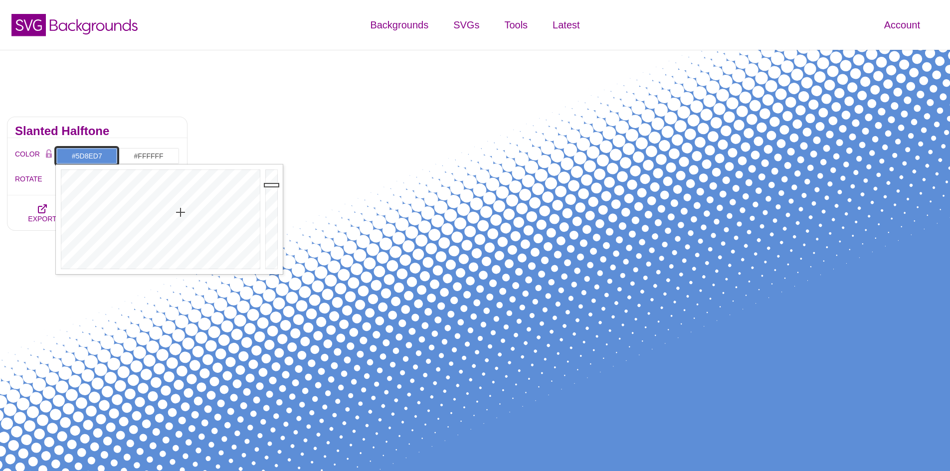
paste input "6A3D7;"
type input "#56A3D7"
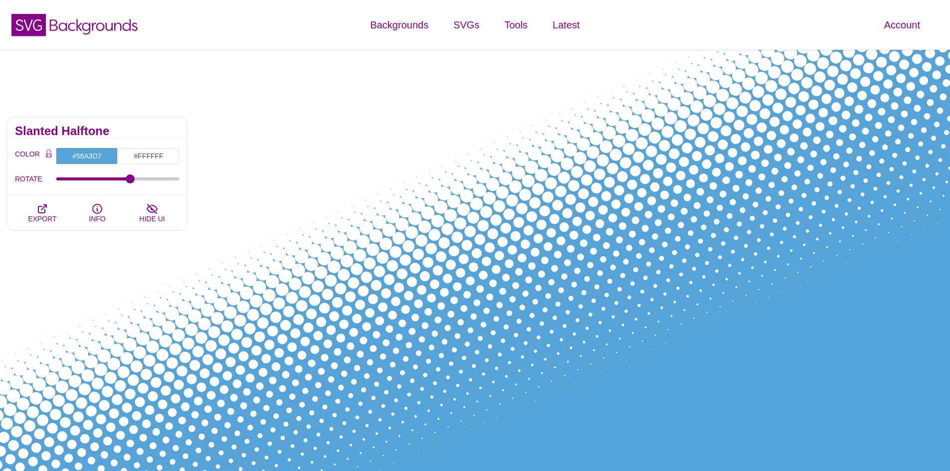
click at [153, 125] on div "Slanted Halftone" at bounding box center [97, 127] width 180 height 21
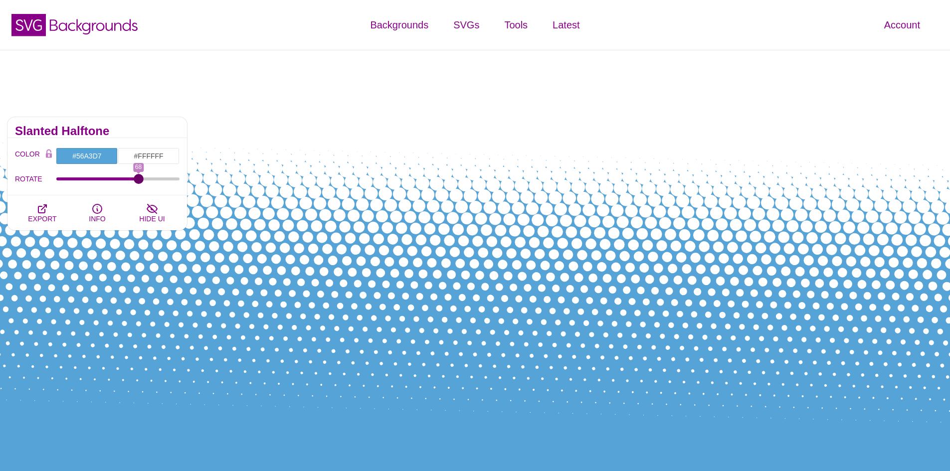
drag, startPoint x: 126, startPoint y: 180, endPoint x: 138, endPoint y: 189, distance: 15.0
click at [138, 181] on input "ROTATE" at bounding box center [118, 179] width 124 height 4
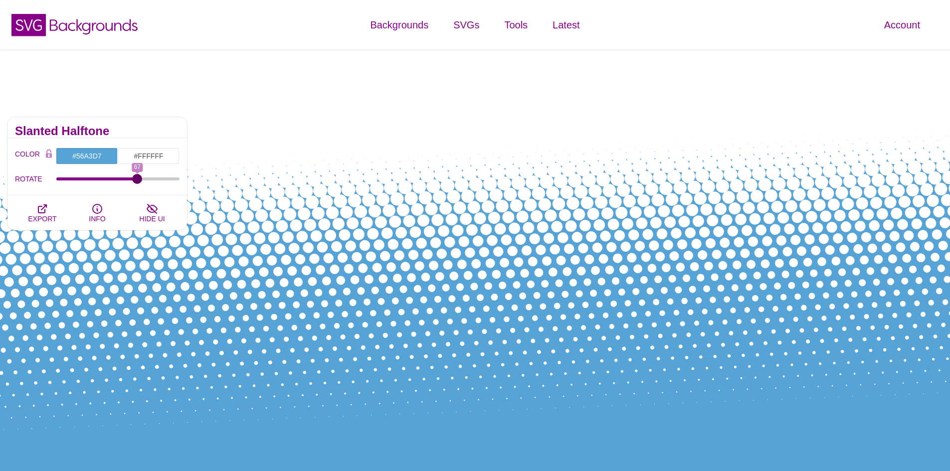
click at [137, 181] on input "ROTATE" at bounding box center [118, 179] width 124 height 4
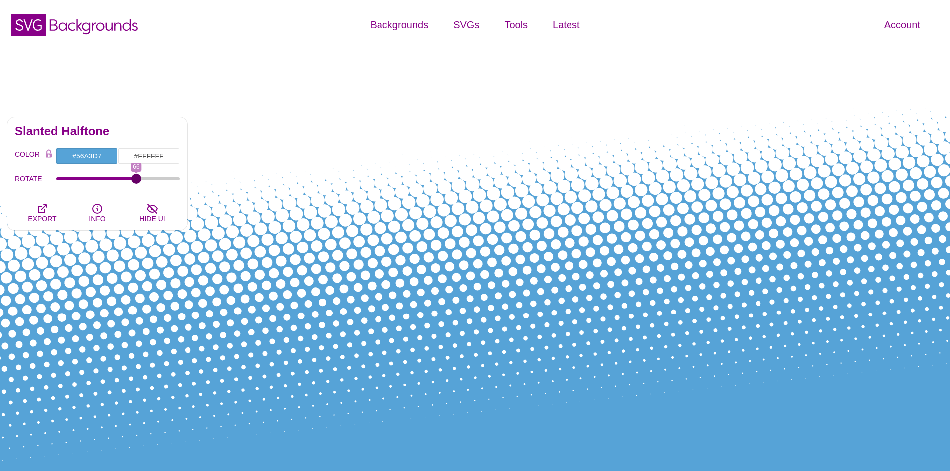
type input "67"
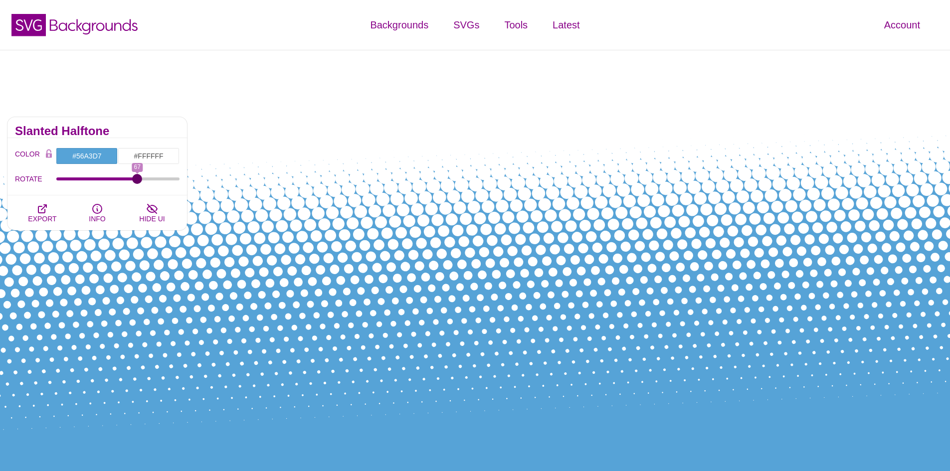
click at [138, 181] on input "ROTATE" at bounding box center [118, 179] width 124 height 4
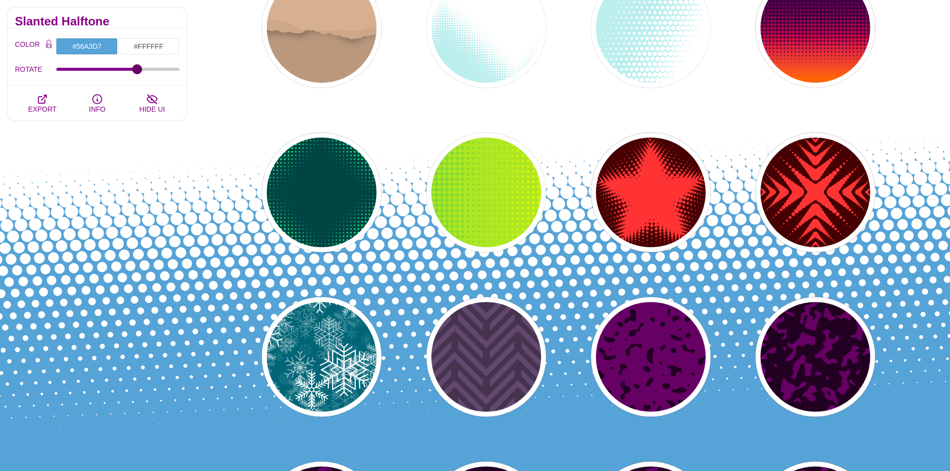
scroll to position [150, 0]
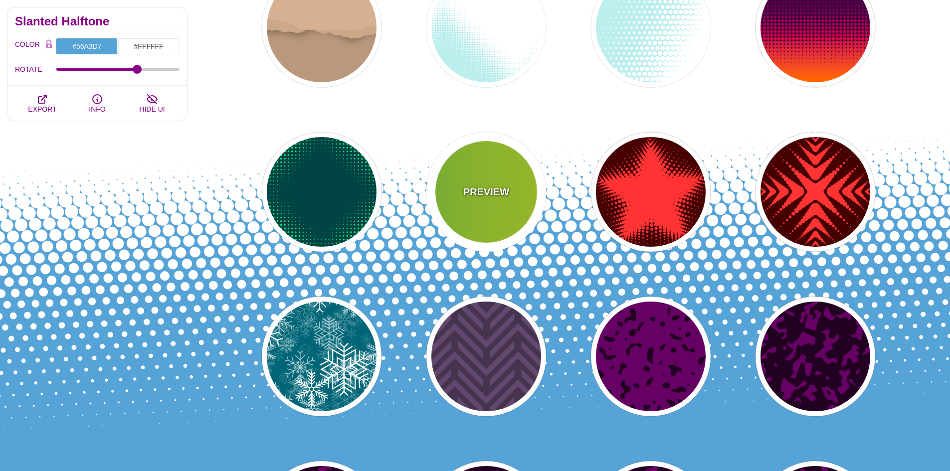
click at [479, 174] on div "PREVIEW" at bounding box center [486, 192] width 120 height 120
type input "#22BB44"
type input "#FFFF00"
type input "0"
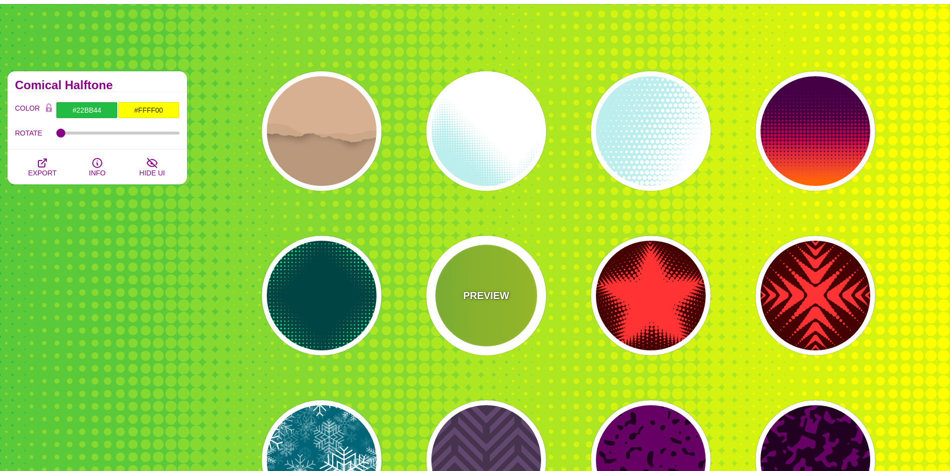
scroll to position [199, 0]
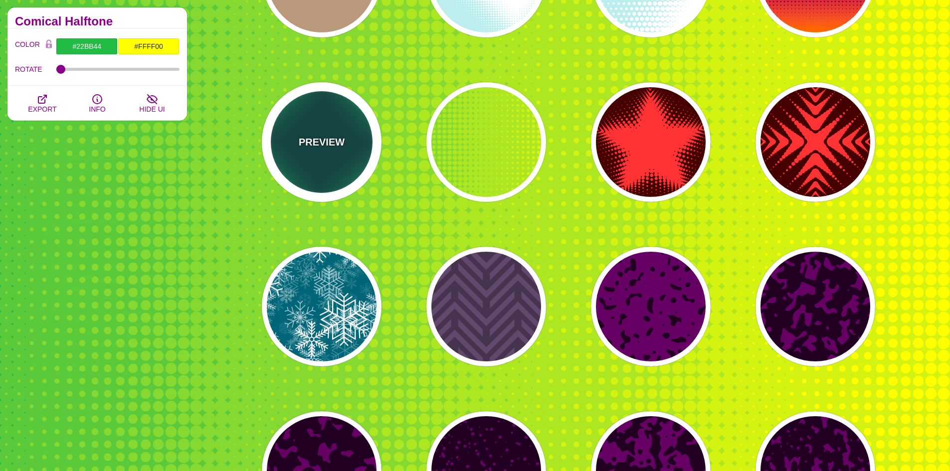
click at [342, 143] on p "PREVIEW" at bounding box center [322, 142] width 46 height 15
type input "#004444"
type input "#11EE77"
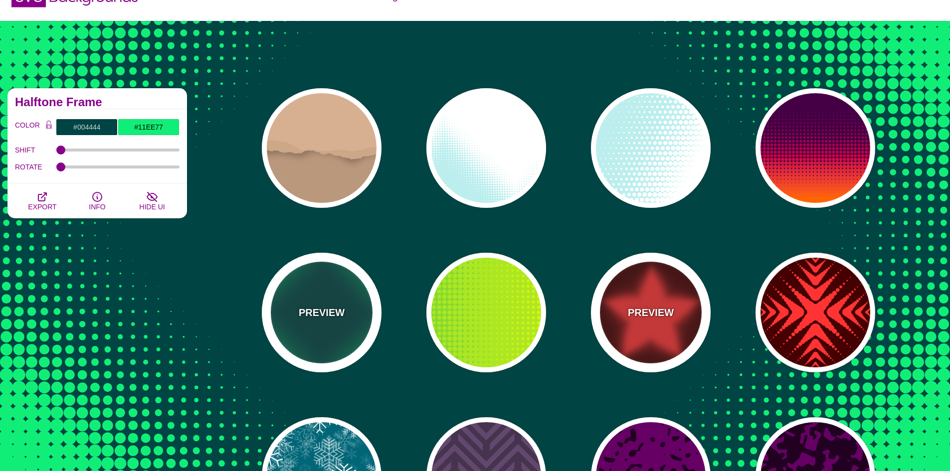
scroll to position [0, 0]
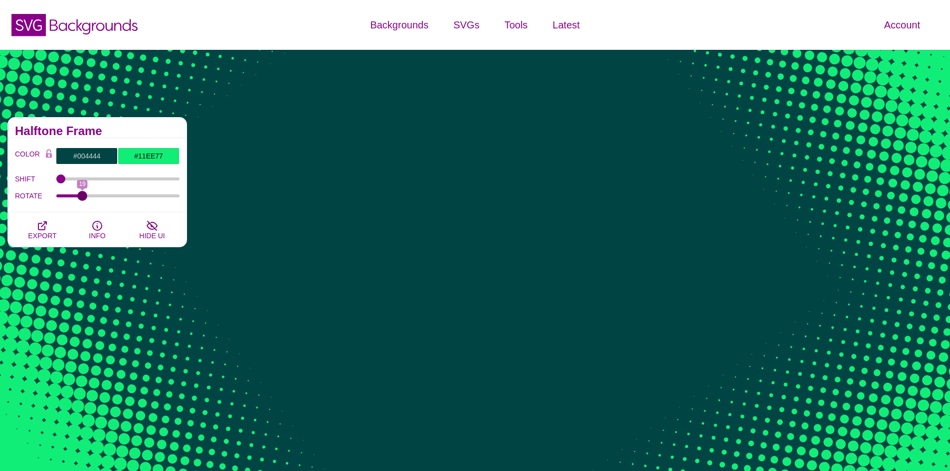
drag, startPoint x: 58, startPoint y: 196, endPoint x: 82, endPoint y: 206, distance: 25.9
type input "19"
click at [82, 198] on input "ROTATE" at bounding box center [118, 196] width 124 height 4
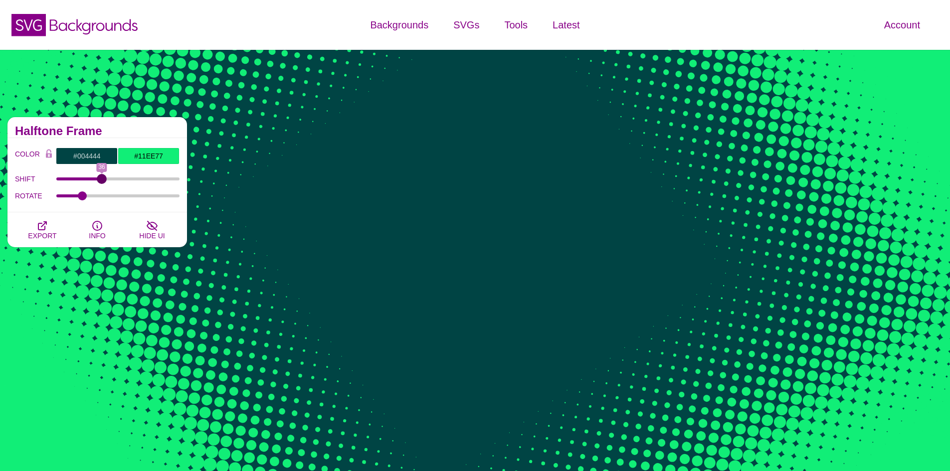
drag, startPoint x: 59, startPoint y: 178, endPoint x: 102, endPoint y: 190, distance: 44.5
type input "36"
click at [102, 181] on input "SHIFT" at bounding box center [118, 179] width 124 height 4
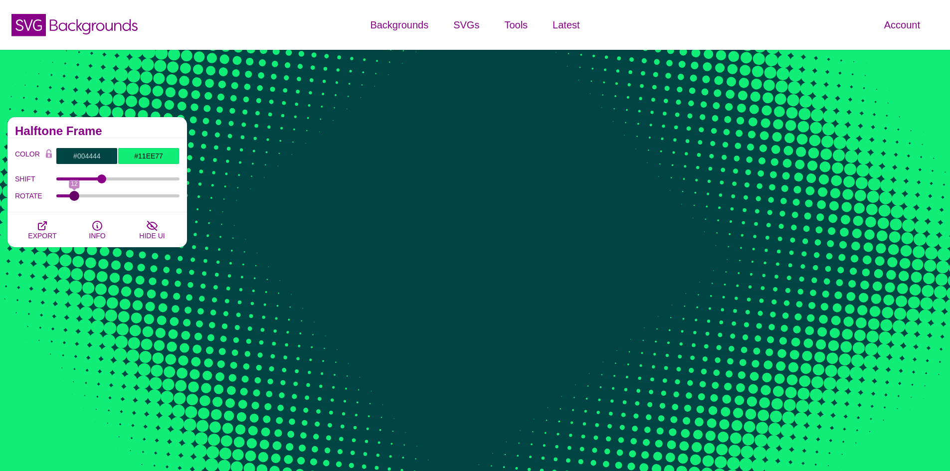
drag, startPoint x: 79, startPoint y: 198, endPoint x: 75, endPoint y: 203, distance: 6.4
type input "12"
click at [75, 198] on input "ROTATE" at bounding box center [118, 196] width 124 height 4
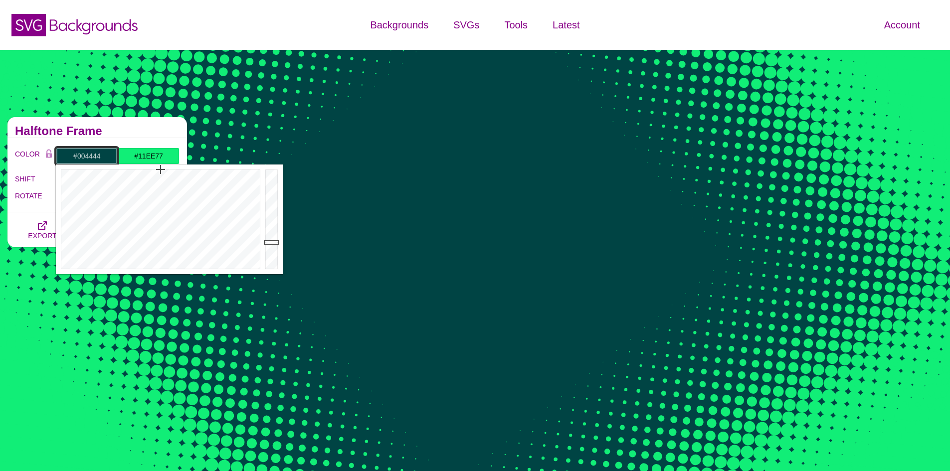
click at [104, 156] on input "#004444" at bounding box center [87, 156] width 62 height 17
drag, startPoint x: 108, startPoint y: 157, endPoint x: 65, endPoint y: 159, distance: 42.9
click at [65, 159] on input "#004444" at bounding box center [87, 156] width 62 height 17
paste input "56A3D7;"
type input "#56A3D7"
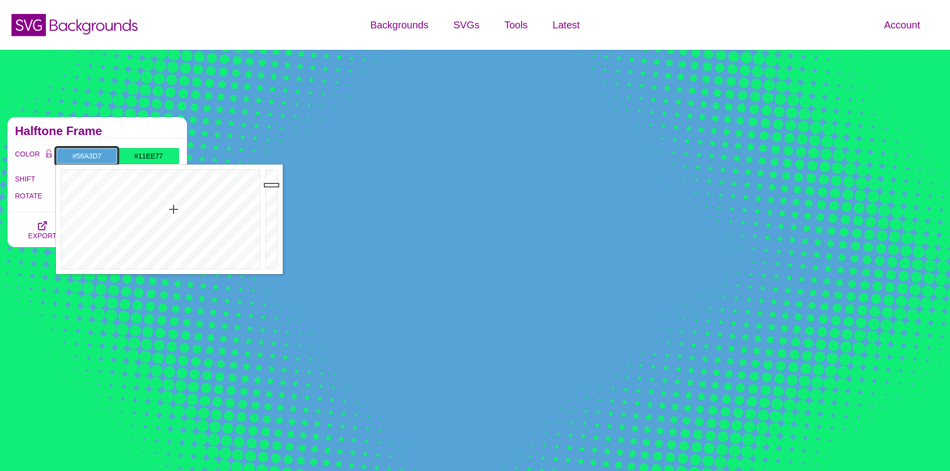
drag, startPoint x: 103, startPoint y: 155, endPoint x: 116, endPoint y: 157, distance: 13.1
click at [92, 156] on input "#56A3D7" at bounding box center [87, 156] width 62 height 17
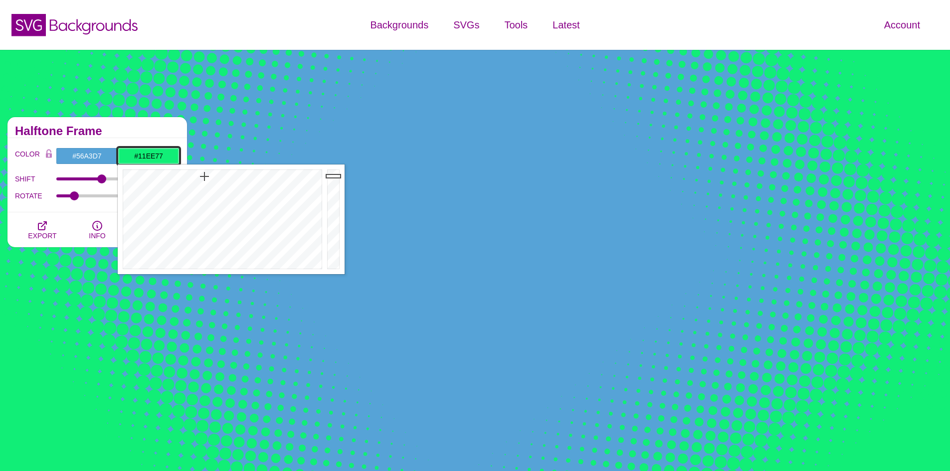
drag, startPoint x: 168, startPoint y: 155, endPoint x: 120, endPoint y: 157, distance: 47.4
click at [120, 157] on input "#11EE77" at bounding box center [149, 156] width 62 height 17
paste input "56A3D7;"
type input "#56A3D7"
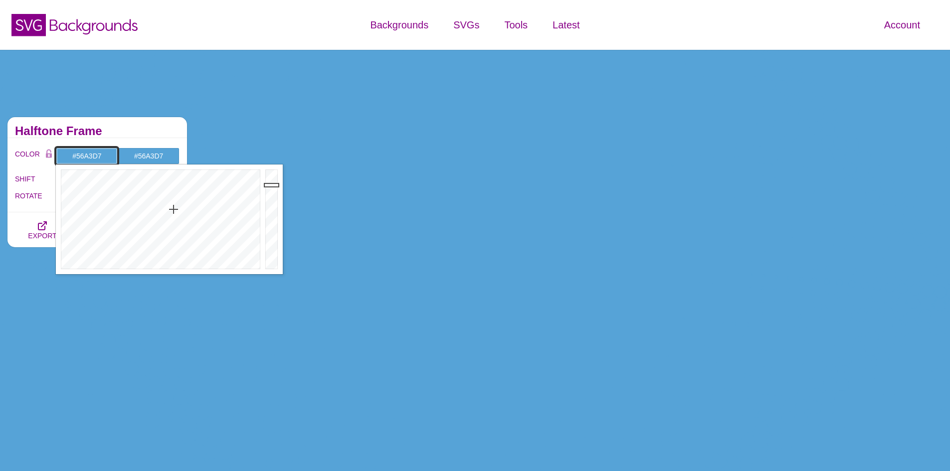
click at [106, 155] on input "#56A3D7" at bounding box center [87, 156] width 62 height 17
drag, startPoint x: 172, startPoint y: 207, endPoint x: 183, endPoint y: 215, distance: 12.9
click at [183, 215] on div at bounding box center [159, 220] width 207 height 110
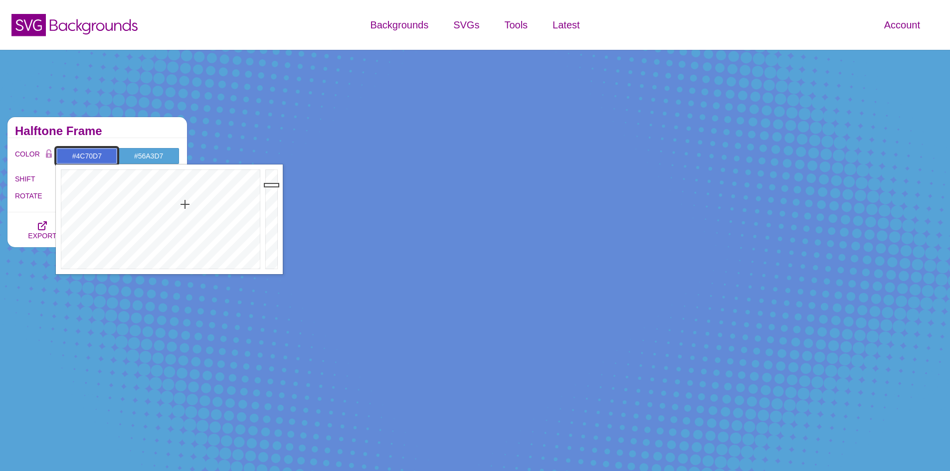
drag, startPoint x: 183, startPoint y: 215, endPoint x: 185, endPoint y: 204, distance: 10.8
click at [185, 204] on div at bounding box center [159, 220] width 207 height 110
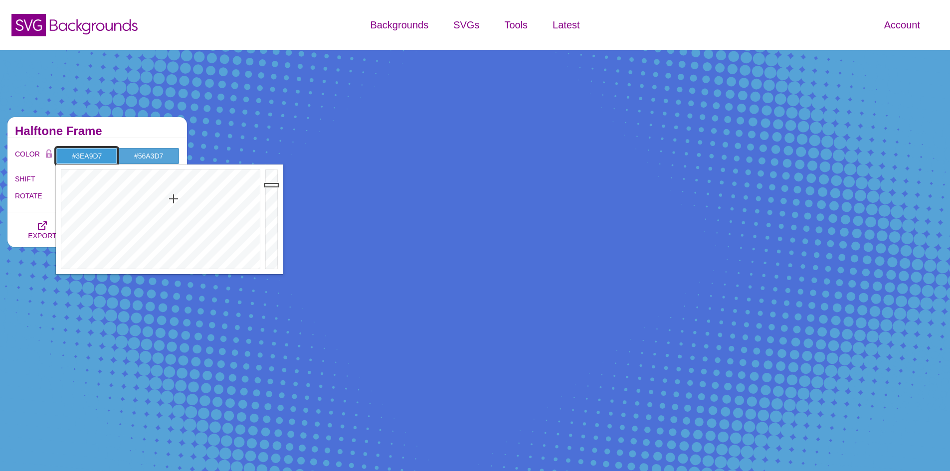
drag, startPoint x: 180, startPoint y: 200, endPoint x: 170, endPoint y: 199, distance: 10.5
click at [170, 198] on div at bounding box center [159, 220] width 207 height 110
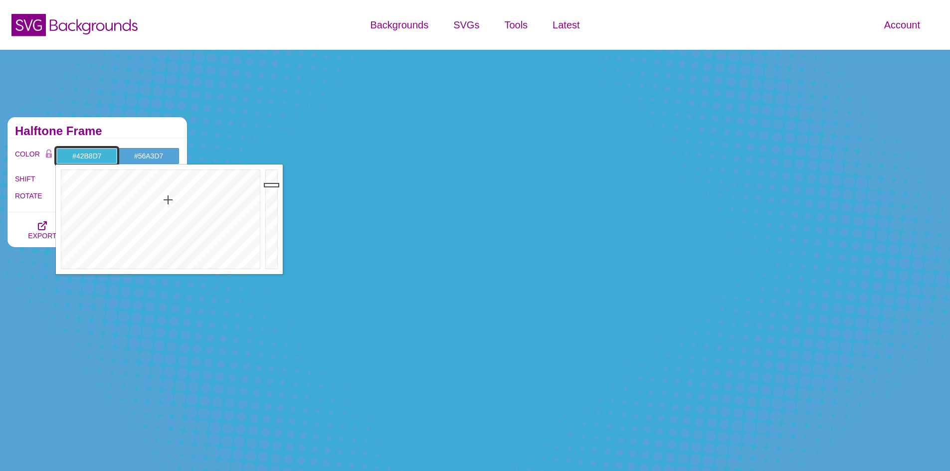
click at [168, 200] on div at bounding box center [159, 220] width 207 height 110
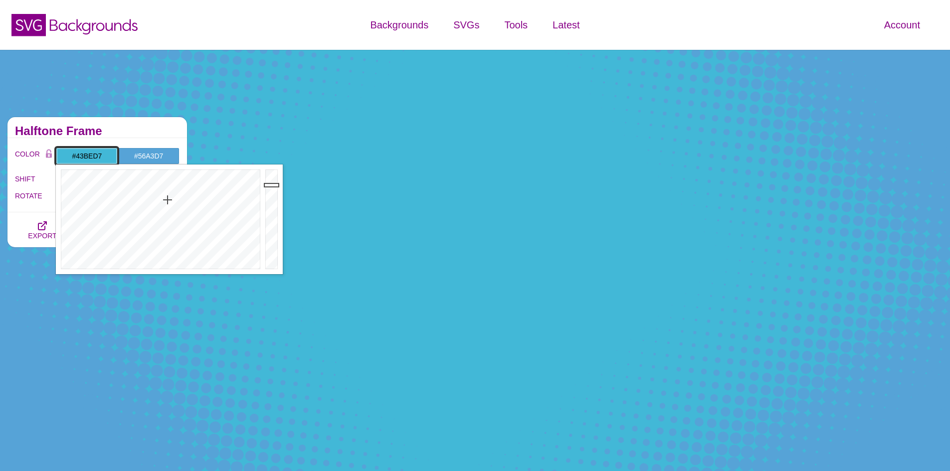
click at [166, 200] on div at bounding box center [159, 220] width 207 height 110
drag, startPoint x: 166, startPoint y: 203, endPoint x: 154, endPoint y: 267, distance: 64.9
click at [154, 267] on div at bounding box center [159, 220] width 207 height 110
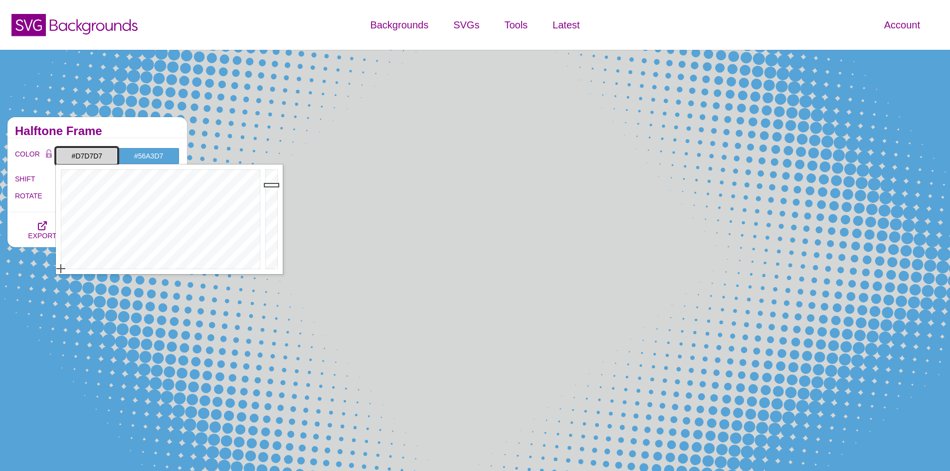
drag, startPoint x: 155, startPoint y: 267, endPoint x: 52, endPoint y: 278, distance: 103.3
click at [63, 270] on div at bounding box center [159, 220] width 207 height 110
drag, startPoint x: 108, startPoint y: 155, endPoint x: 69, endPoint y: 158, distance: 39.0
click at [70, 159] on input "#D7D7D7" at bounding box center [87, 156] width 62 height 17
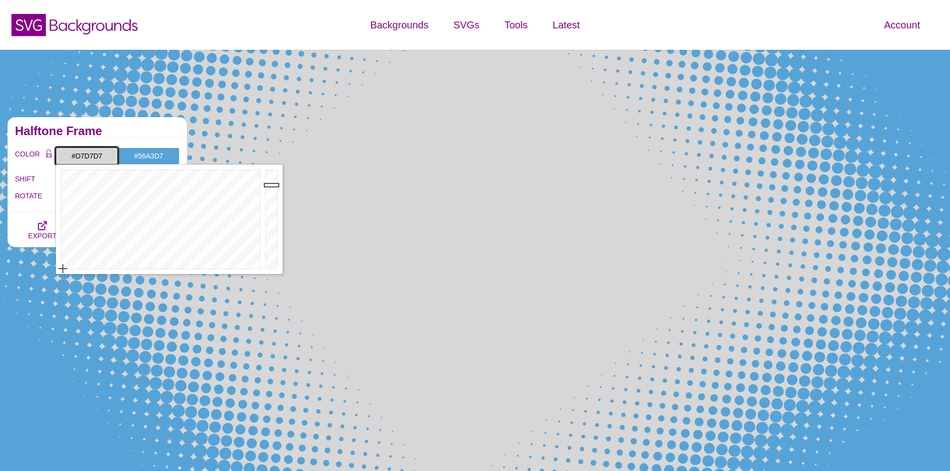
click at [109, 157] on input "#D7D7D7" at bounding box center [87, 156] width 62 height 17
click at [107, 154] on input "#D7D7D7" at bounding box center [87, 156] width 62 height 17
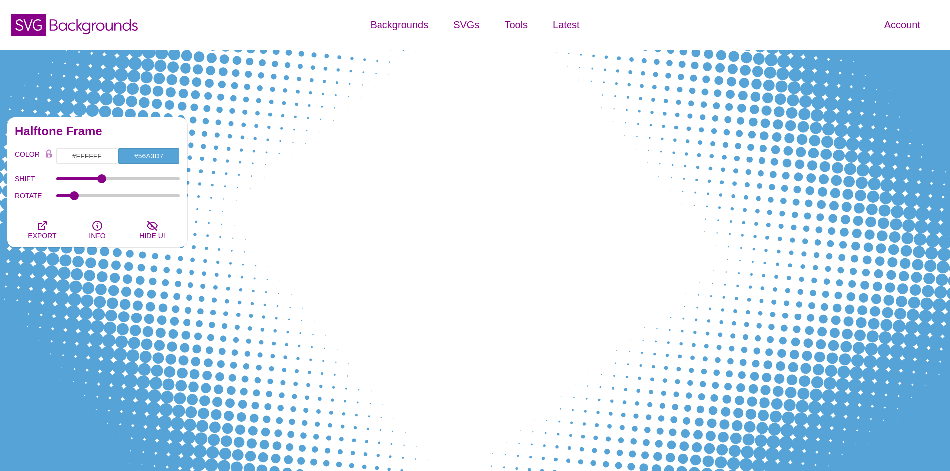
click at [142, 131] on h2 "Halftone Frame" at bounding box center [97, 131] width 165 height 8
click at [104, 178] on input "SHIFT" at bounding box center [118, 179] width 124 height 4
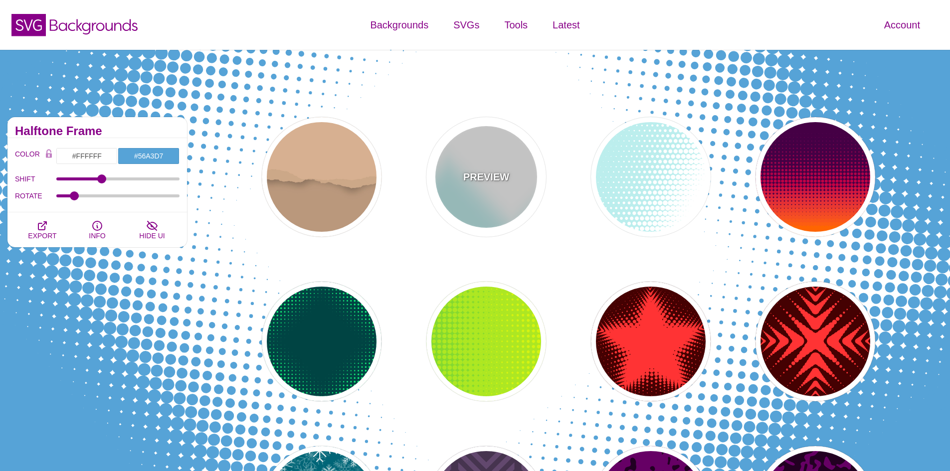
click at [479, 176] on p "PREVIEW" at bounding box center [486, 177] width 46 height 15
type input "#BBEEEE"
type input "#FFFFFF"
type input "0"
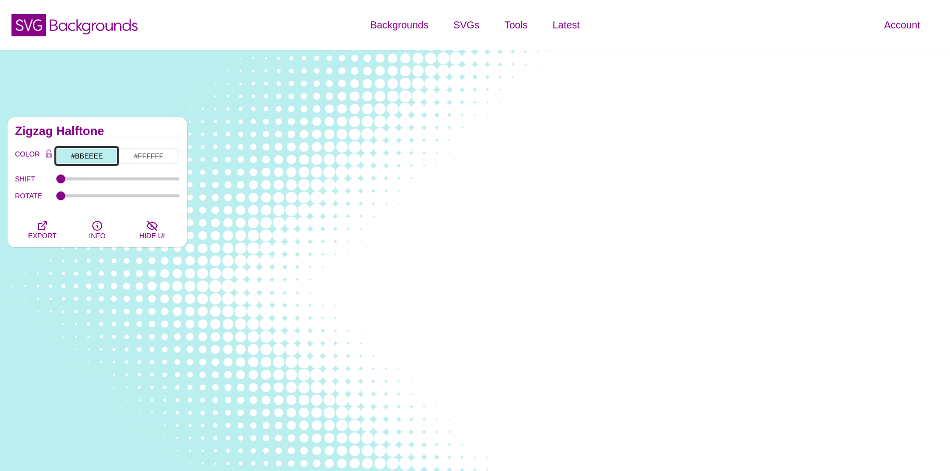
click at [63, 157] on input "#BBEEEE" at bounding box center [87, 156] width 62 height 17
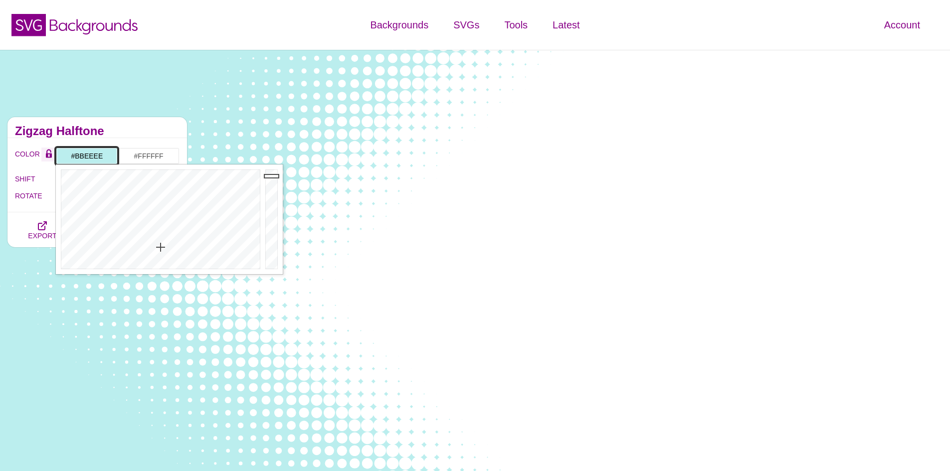
drag, startPoint x: 106, startPoint y: 154, endPoint x: 49, endPoint y: 157, distance: 56.9
click at [49, 157] on div "COLOR #BBEEEE #FFFFFF #000000 #444444 #555555 #666666 #777777 #888888 #999999" at bounding box center [97, 156] width 165 height 17
paste input "56A3D7;"
type input "#56A3D7"
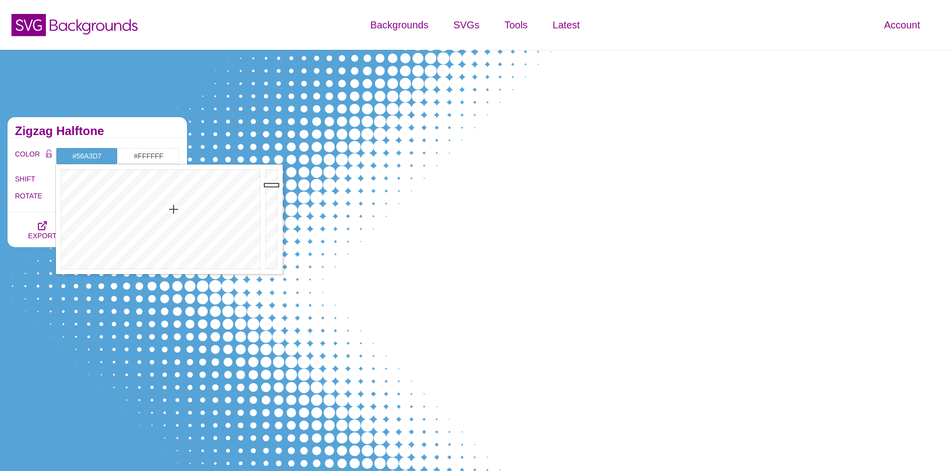
click at [119, 127] on div "Zigzag Halftone" at bounding box center [97, 127] width 180 height 21
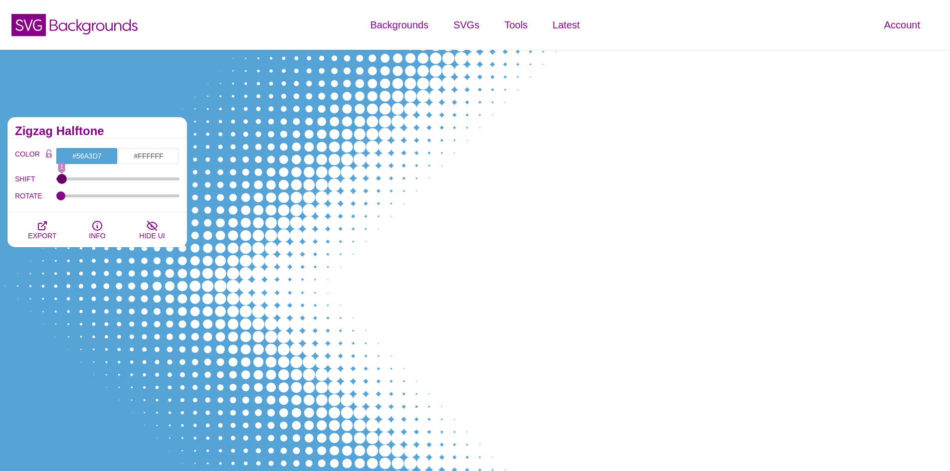
drag, startPoint x: 65, startPoint y: 180, endPoint x: 61, endPoint y: 197, distance: 17.8
type input "1"
click at [61, 181] on input "SHIFT" at bounding box center [118, 179] width 124 height 4
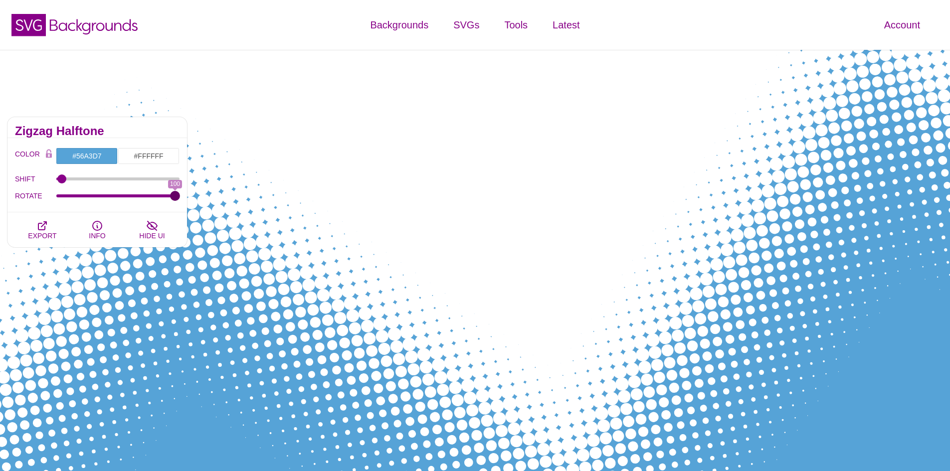
drag, startPoint x: 62, startPoint y: 195, endPoint x: 229, endPoint y: 233, distance: 171.3
type input "100"
click at [180, 198] on input "ROTATE" at bounding box center [118, 196] width 124 height 4
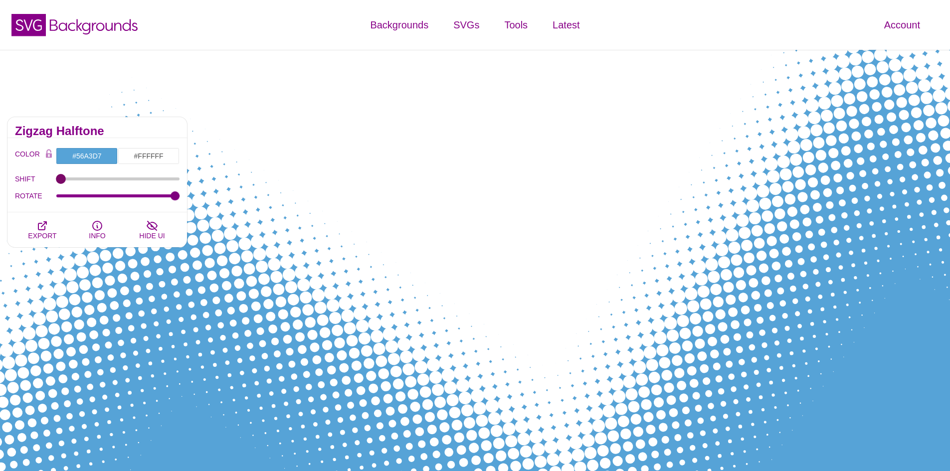
drag, startPoint x: 63, startPoint y: 176, endPoint x: 47, endPoint y: 181, distance: 17.1
type input "0"
click at [56, 181] on input "SHIFT" at bounding box center [118, 179] width 124 height 4
drag, startPoint x: 160, startPoint y: 196, endPoint x: 179, endPoint y: 206, distance: 20.7
click at [180, 198] on input "ROTATE" at bounding box center [118, 196] width 124 height 4
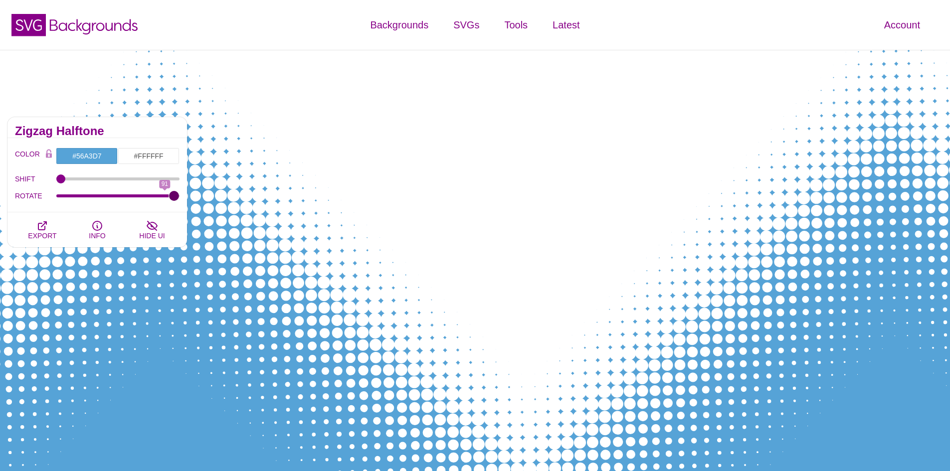
type input "100"
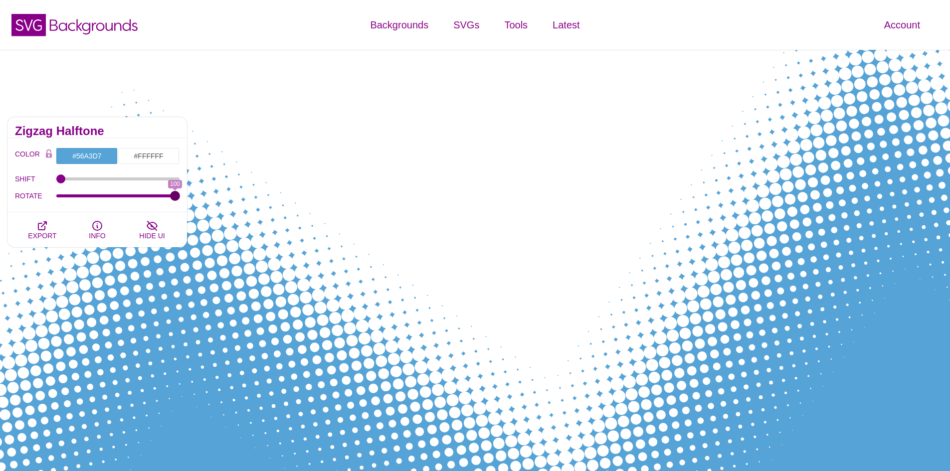
drag, startPoint x: 175, startPoint y: 196, endPoint x: 197, endPoint y: 197, distance: 22.5
click at [180, 197] on input "ROTATE" at bounding box center [118, 196] width 124 height 4
click at [127, 128] on h2 "Zigzag Halftone" at bounding box center [97, 131] width 165 height 8
click at [43, 227] on icon "button" at bounding box center [42, 226] width 12 height 12
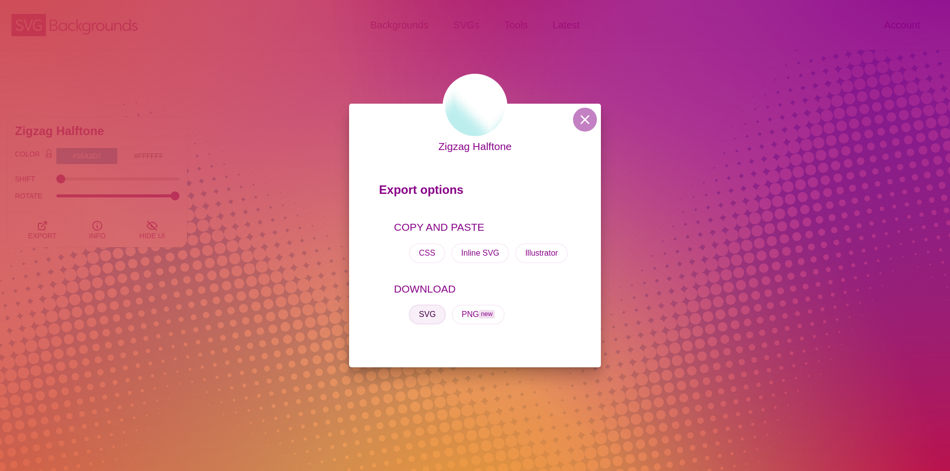
click at [433, 318] on button "SVG" at bounding box center [427, 315] width 37 height 20
